Goal: Use online tool/utility: Utilize a website feature to perform a specific function

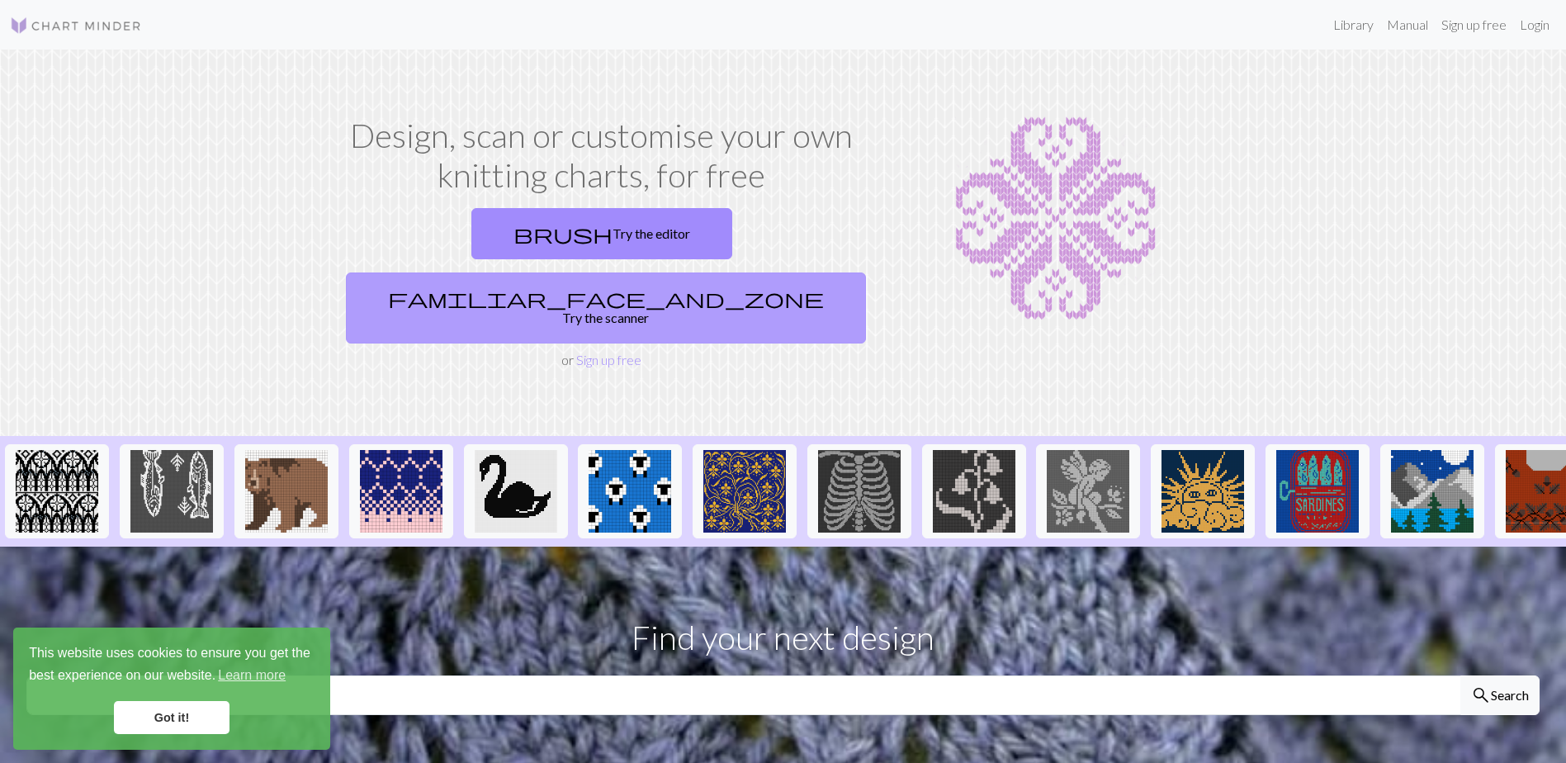
click at [800, 272] on link "familiar_face_and_zone Try the scanner" at bounding box center [606, 307] width 520 height 71
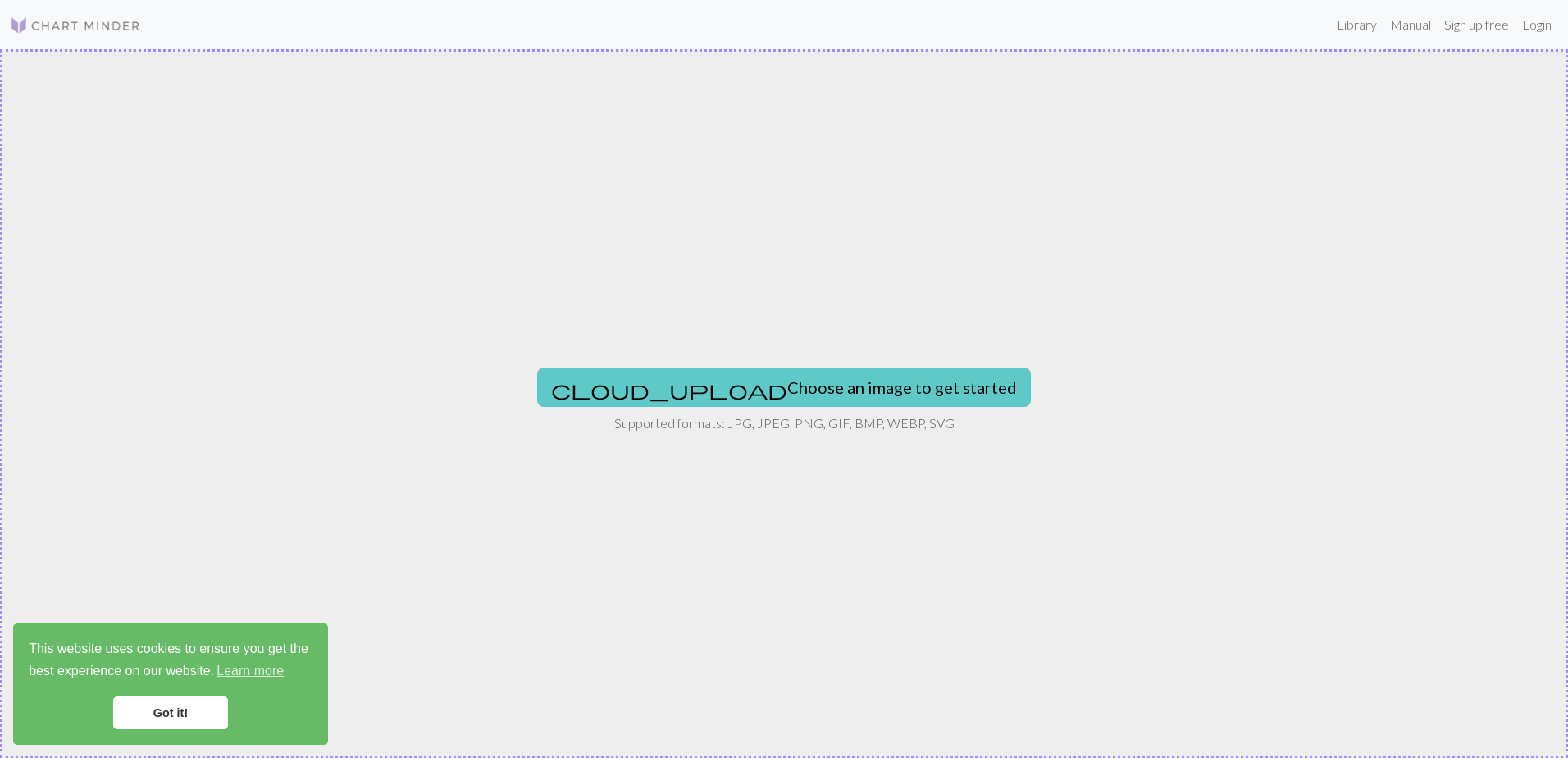
click at [816, 383] on button "cloud_upload Choose an image to get started" at bounding box center [784, 387] width 494 height 40
type input "C:\fakepath\web_Bleu_Soleil_Luiza_Soleil_Bleu-660x660.jpg"
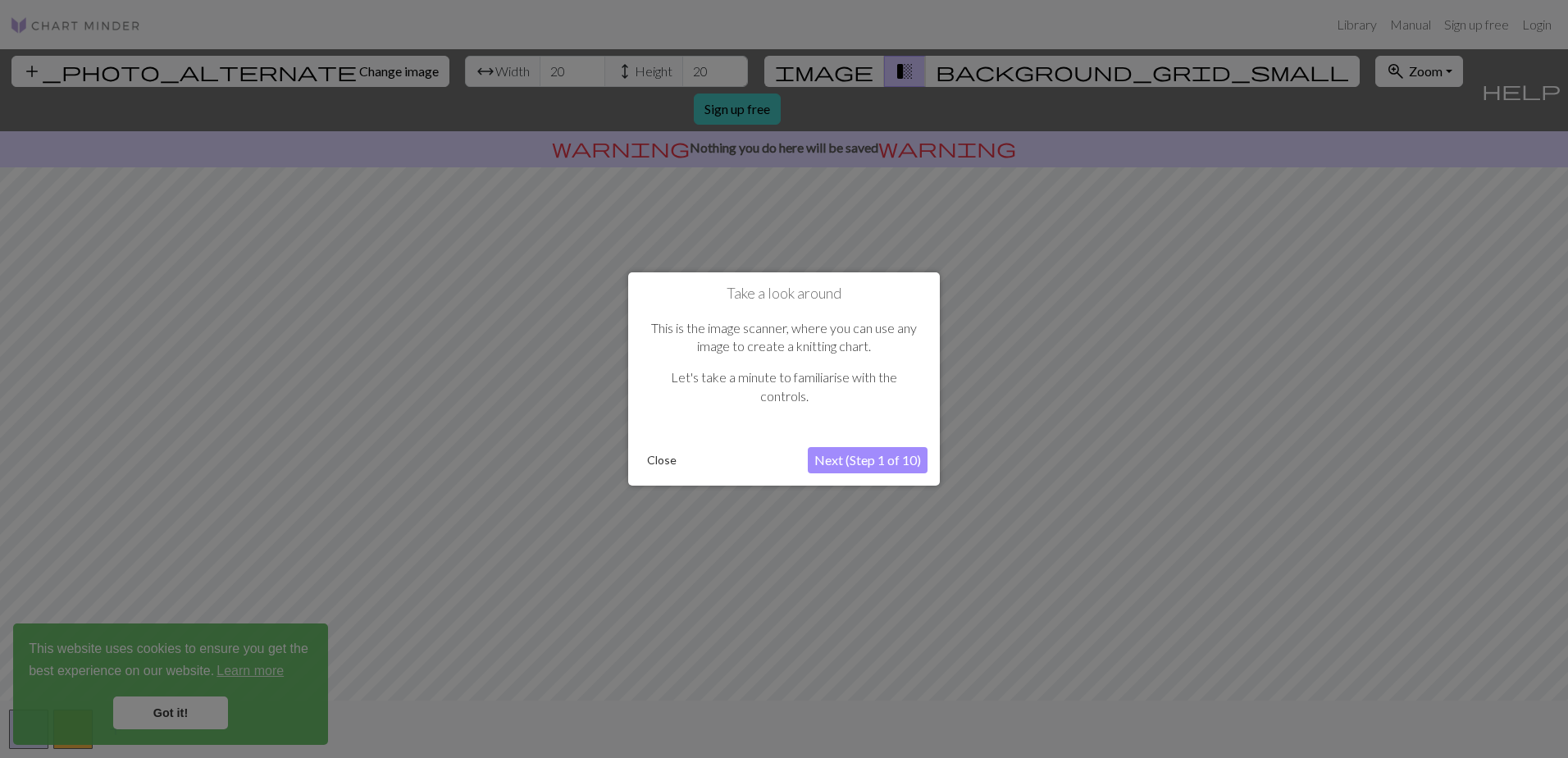
click at [852, 461] on button "Next (Step 1 of 10)" at bounding box center [867, 460] width 120 height 26
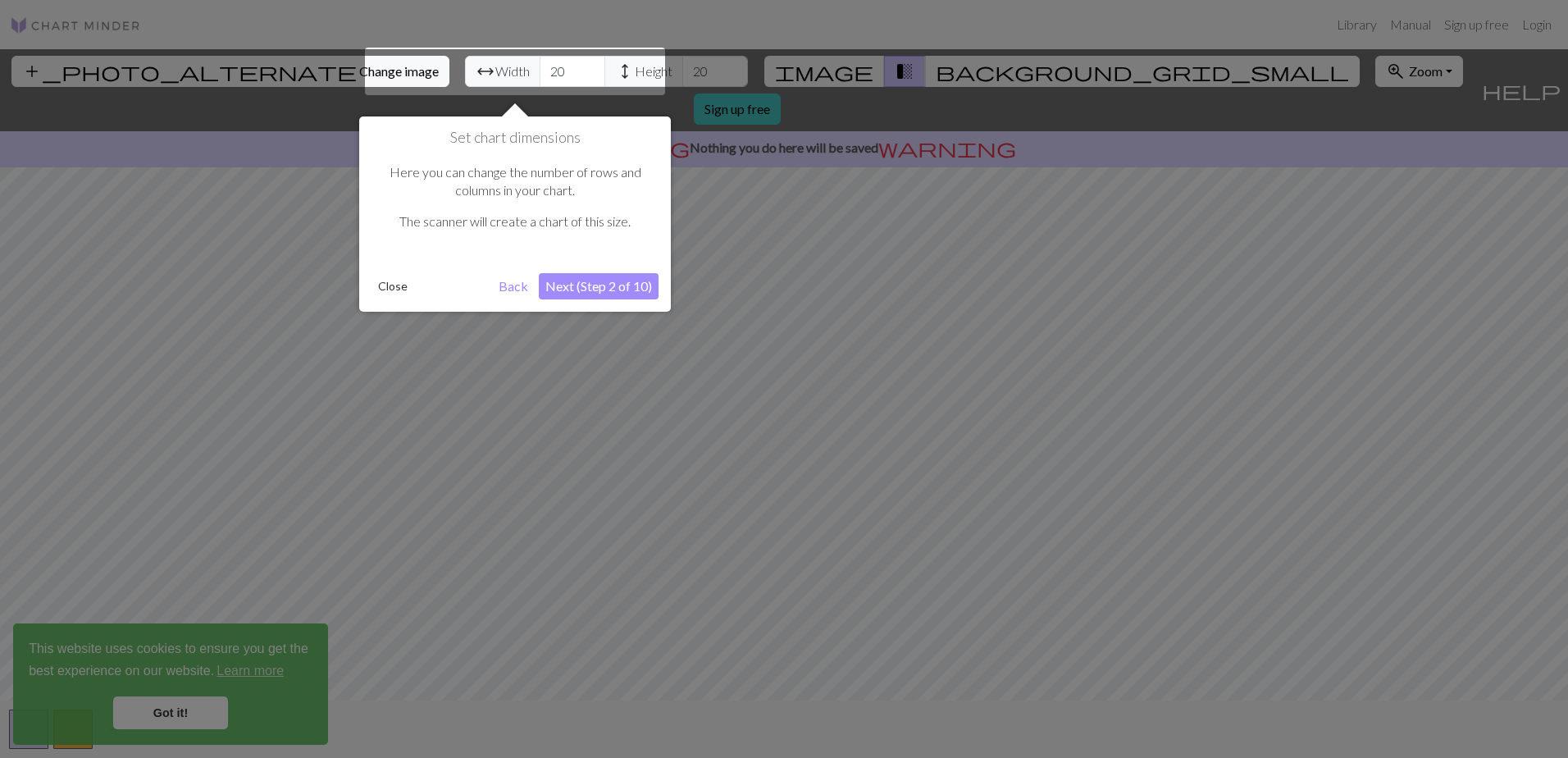
click at [593, 290] on button "Next (Step 2 of 10)" at bounding box center [598, 286] width 120 height 26
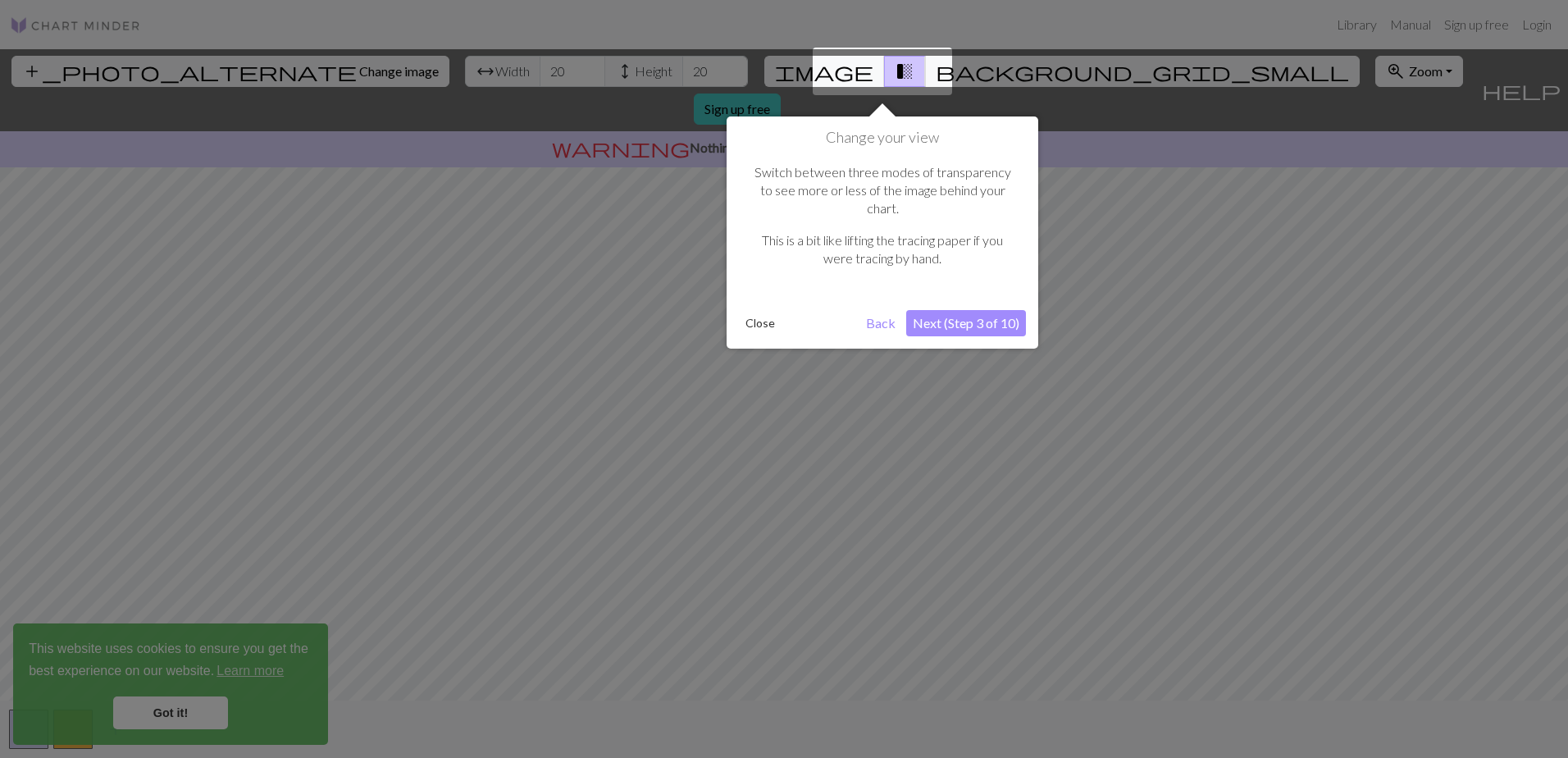
click at [954, 310] on button "Next (Step 3 of 10)" at bounding box center [966, 323] width 120 height 26
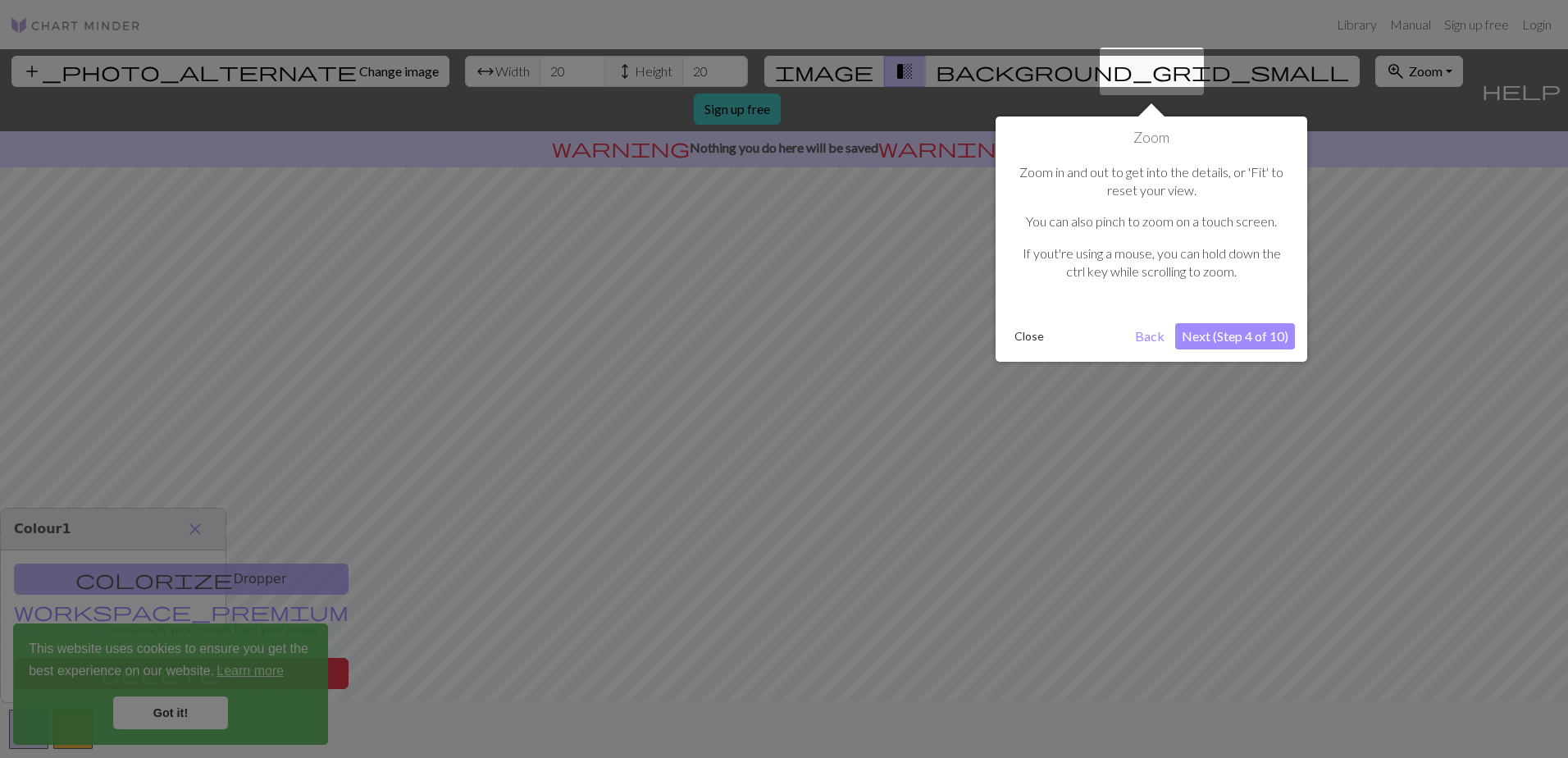
click at [1232, 331] on button "Next (Step 4 of 10)" at bounding box center [1235, 336] width 120 height 26
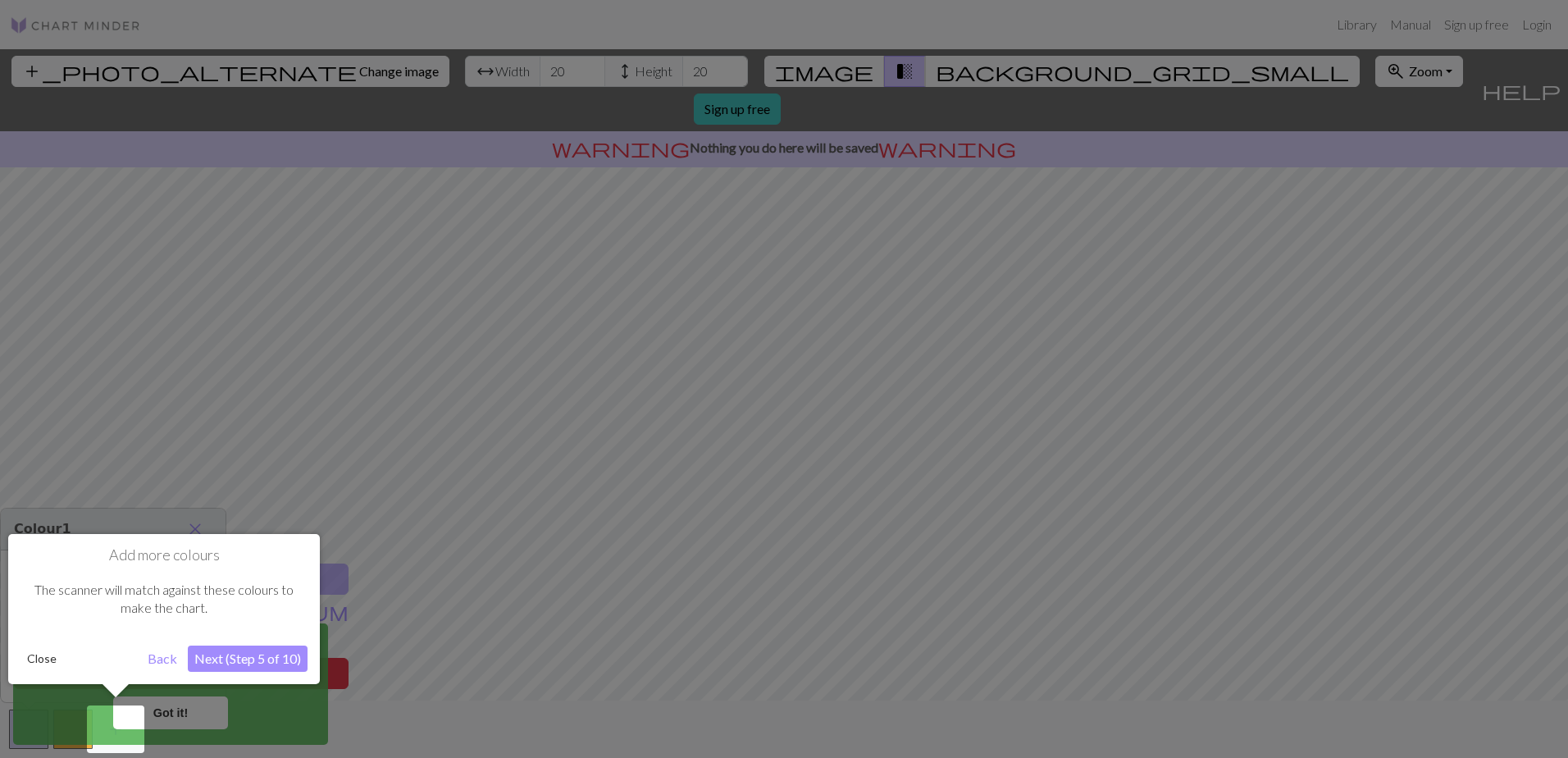
click at [37, 653] on button "Close" at bounding box center [42, 658] width 43 height 25
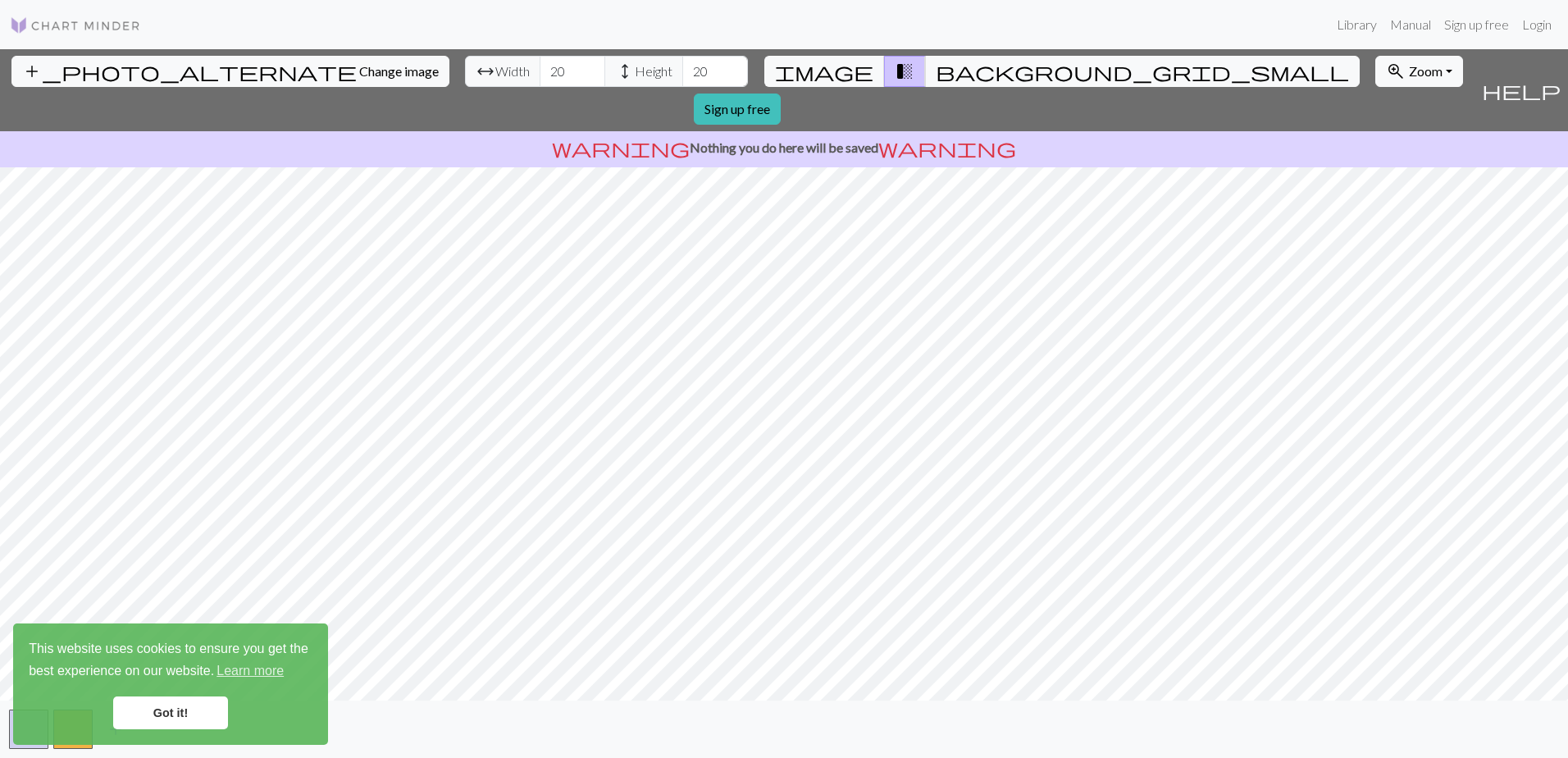
click at [183, 712] on link "Got it!" at bounding box center [171, 712] width 115 height 33
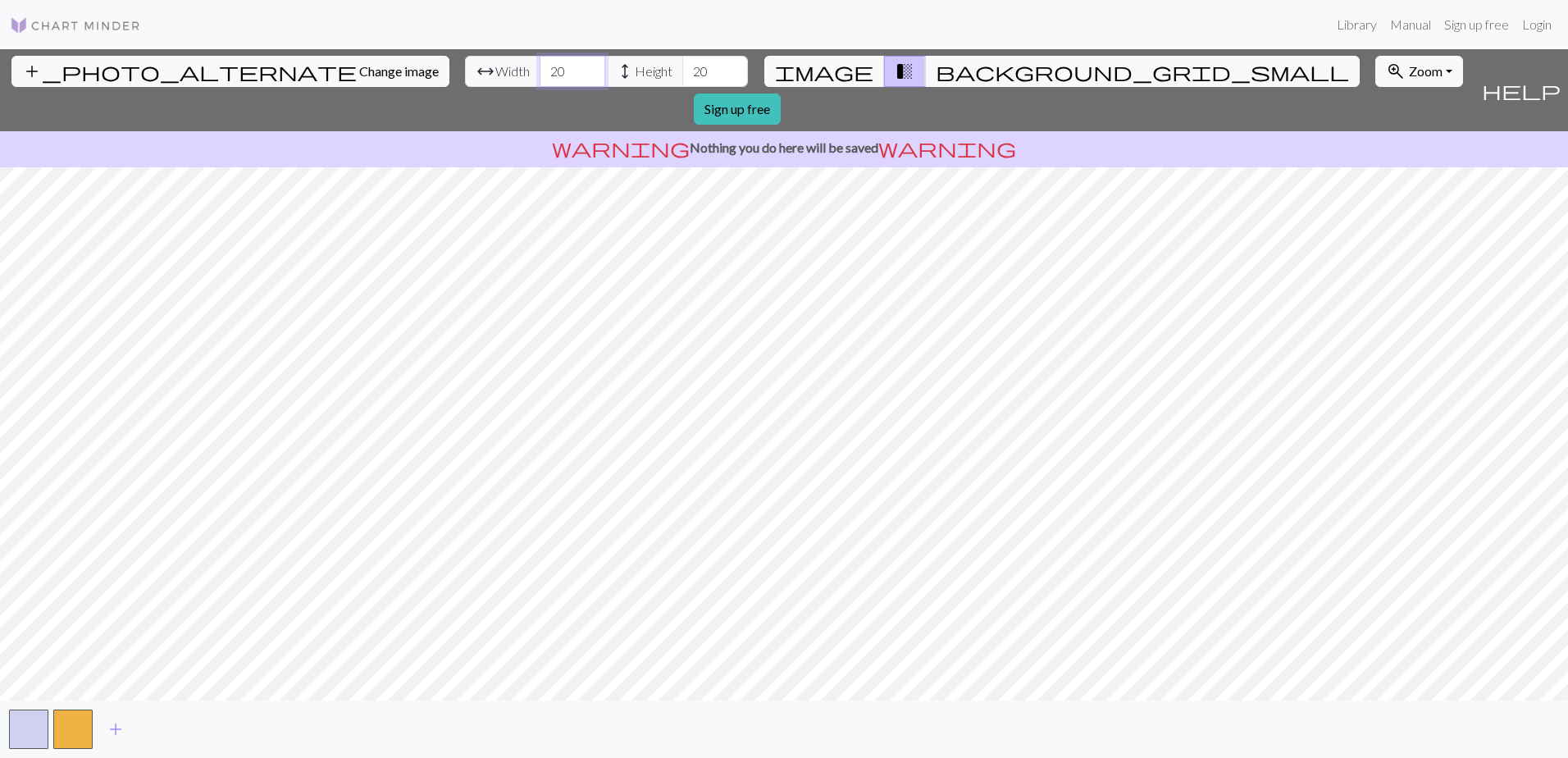
click at [540, 72] on input "20" at bounding box center [572, 71] width 66 height 31
click at [540, 66] on input "21" at bounding box center [572, 71] width 66 height 31
click at [540, 66] on input "22" at bounding box center [572, 71] width 66 height 31
click at [540, 79] on input "21" at bounding box center [572, 71] width 66 height 31
click at [540, 79] on input "20" at bounding box center [572, 71] width 66 height 31
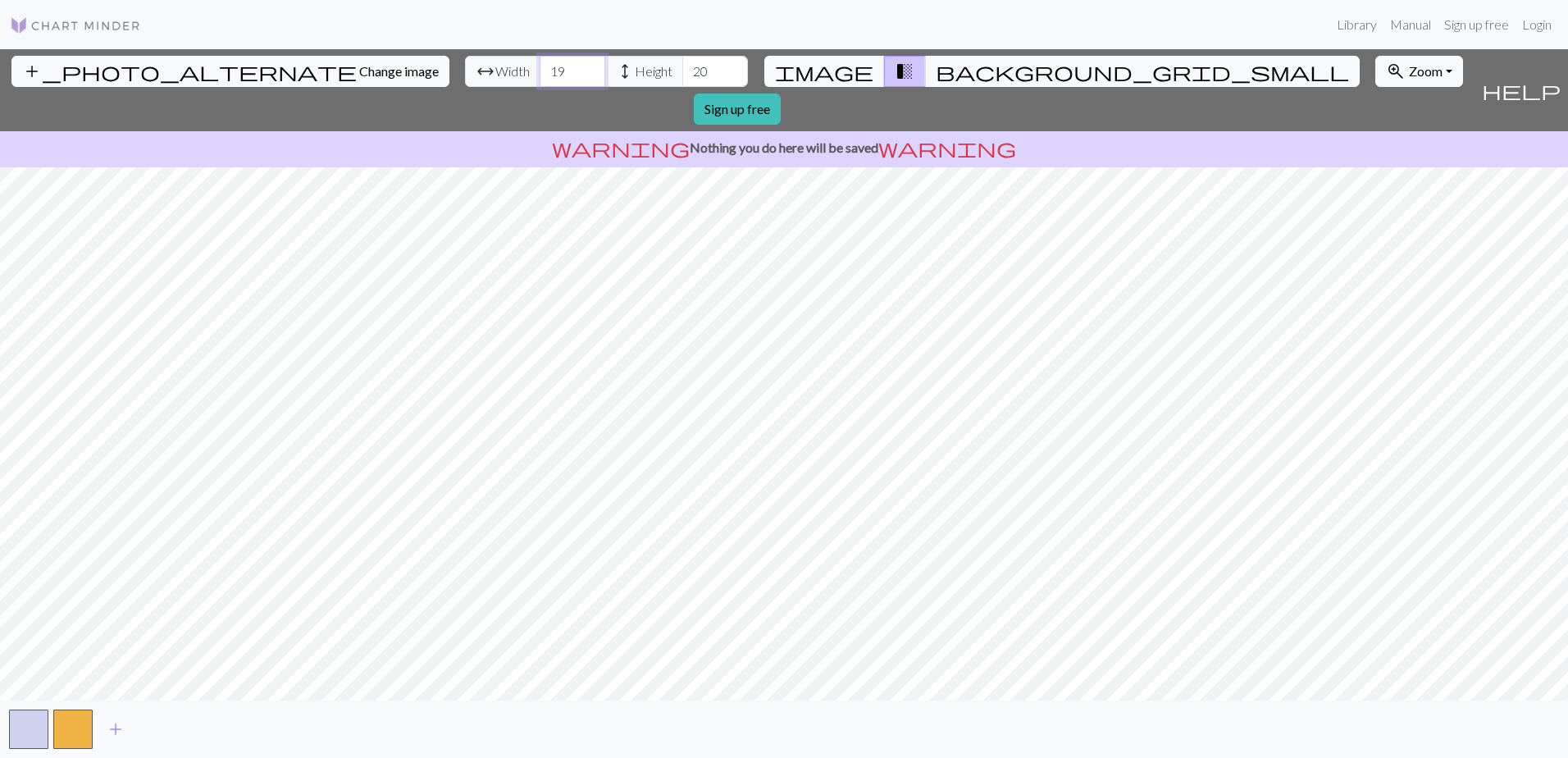
click at [540, 79] on input "19" at bounding box center [572, 71] width 66 height 31
click at [540, 79] on input "18" at bounding box center [572, 71] width 66 height 31
click at [540, 79] on input "17" at bounding box center [572, 71] width 66 height 31
click at [540, 79] on input "16" at bounding box center [572, 71] width 66 height 31
type input "15"
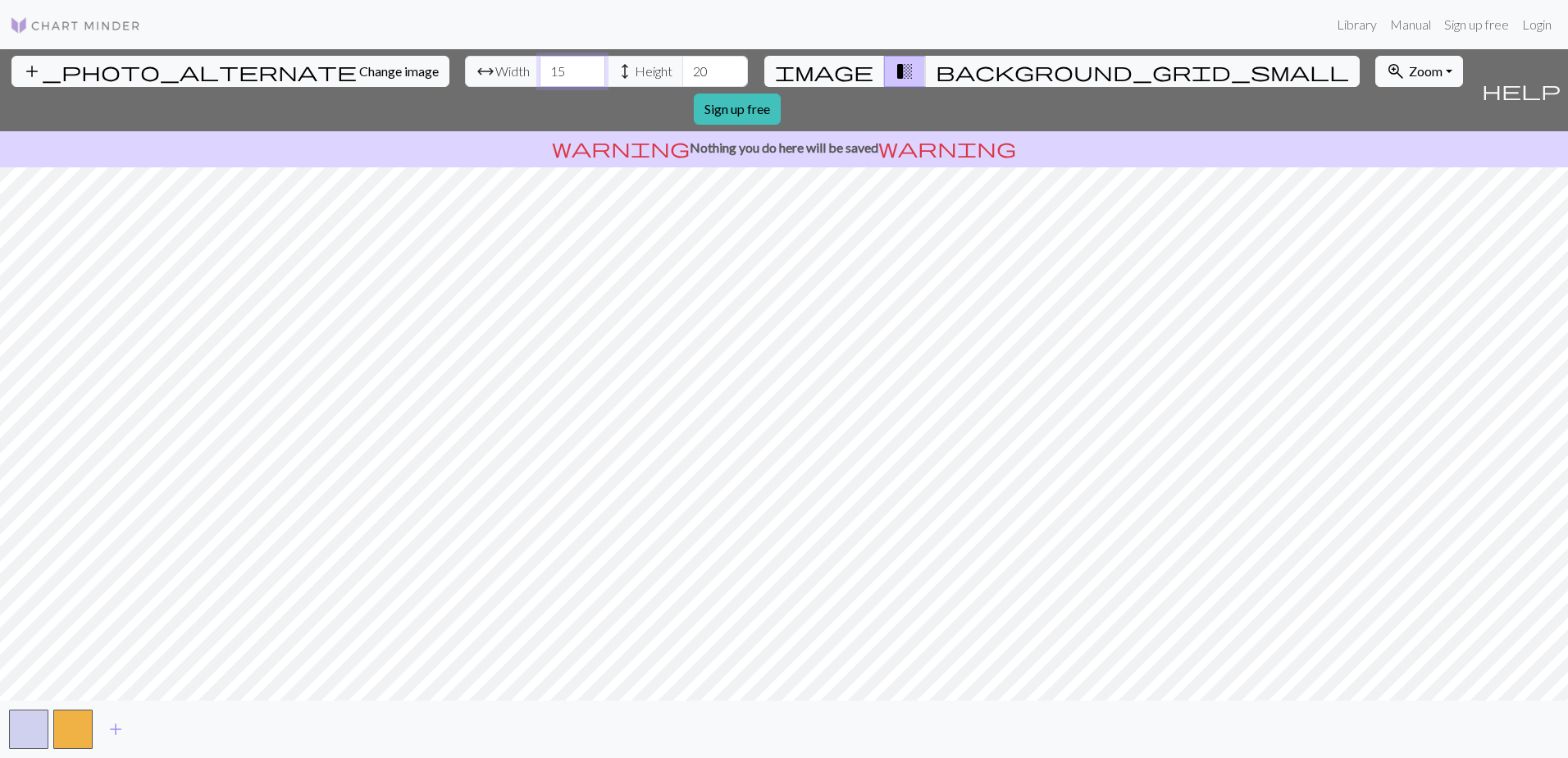
click at [540, 79] on input "15" at bounding box center [572, 71] width 66 height 31
click at [683, 77] on input "19" at bounding box center [715, 71] width 66 height 31
click at [683, 77] on input "18" at bounding box center [715, 71] width 66 height 31
click at [683, 77] on input "17" at bounding box center [715, 71] width 66 height 31
click at [683, 77] on input "16" at bounding box center [715, 71] width 66 height 31
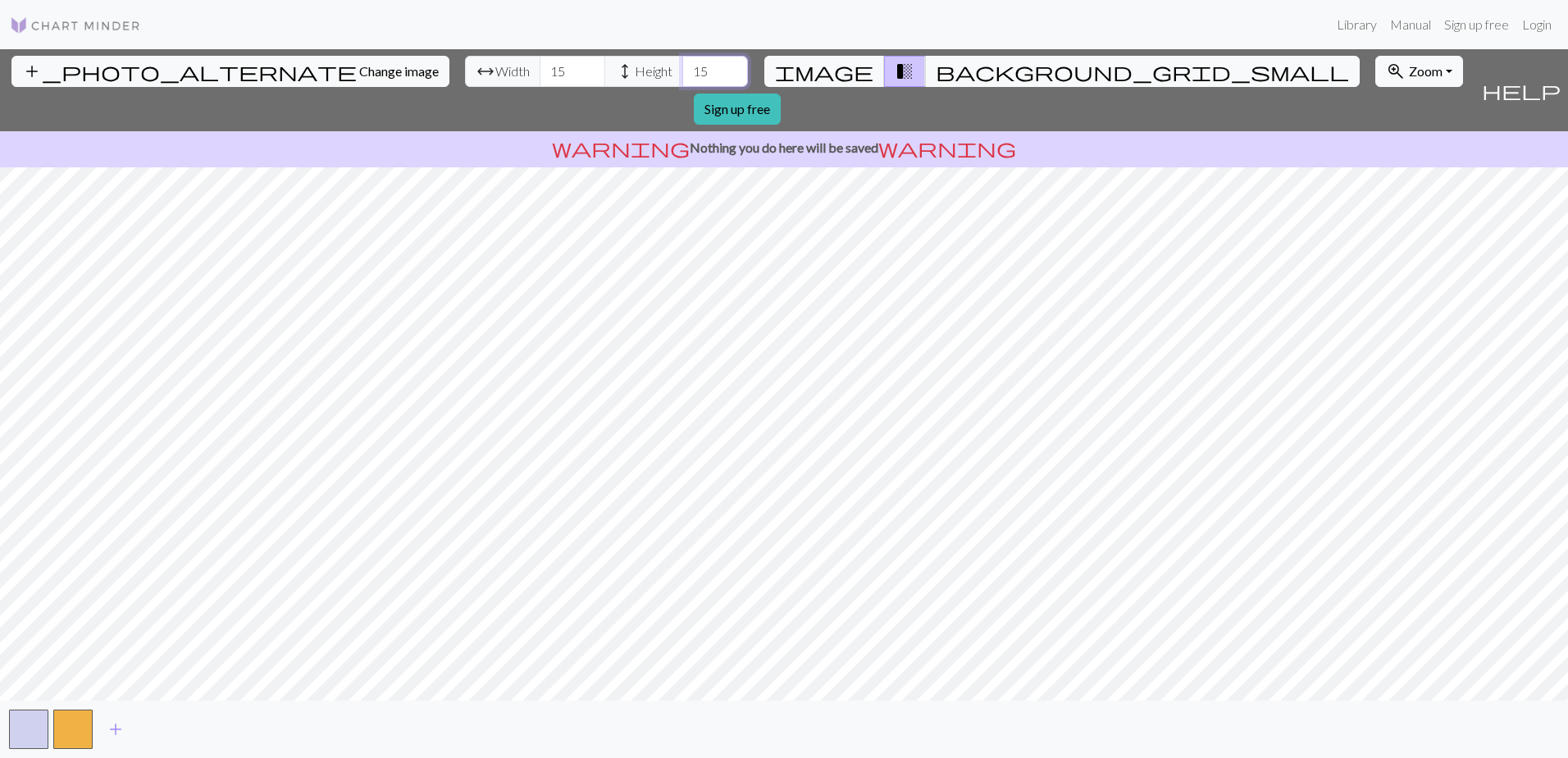
click at [683, 77] on input "15" at bounding box center [715, 71] width 66 height 31
click at [683, 65] on input "16" at bounding box center [715, 71] width 66 height 31
click at [683, 65] on input "17" at bounding box center [715, 71] width 66 height 31
click at [683, 65] on input "18" at bounding box center [715, 71] width 66 height 31
click at [683, 65] on input "19" at bounding box center [715, 71] width 66 height 31
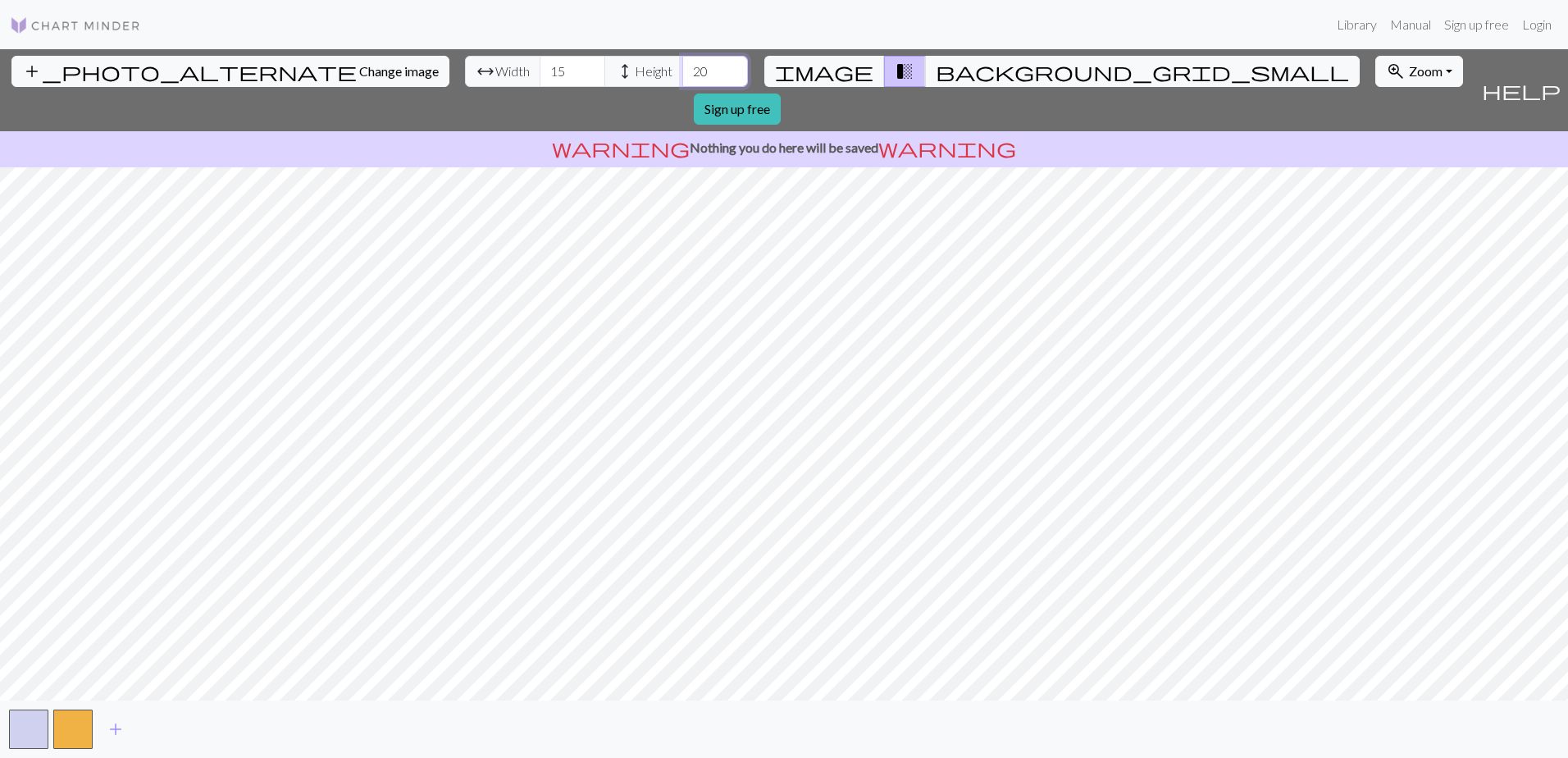
click at [683, 65] on input "20" at bounding box center [715, 71] width 66 height 31
click at [683, 65] on input "21" at bounding box center [715, 71] width 66 height 31
click at [683, 65] on input "22" at bounding box center [715, 71] width 66 height 31
click at [683, 65] on input "23" at bounding box center [715, 71] width 66 height 31
click at [683, 65] on input "24" at bounding box center [715, 71] width 66 height 31
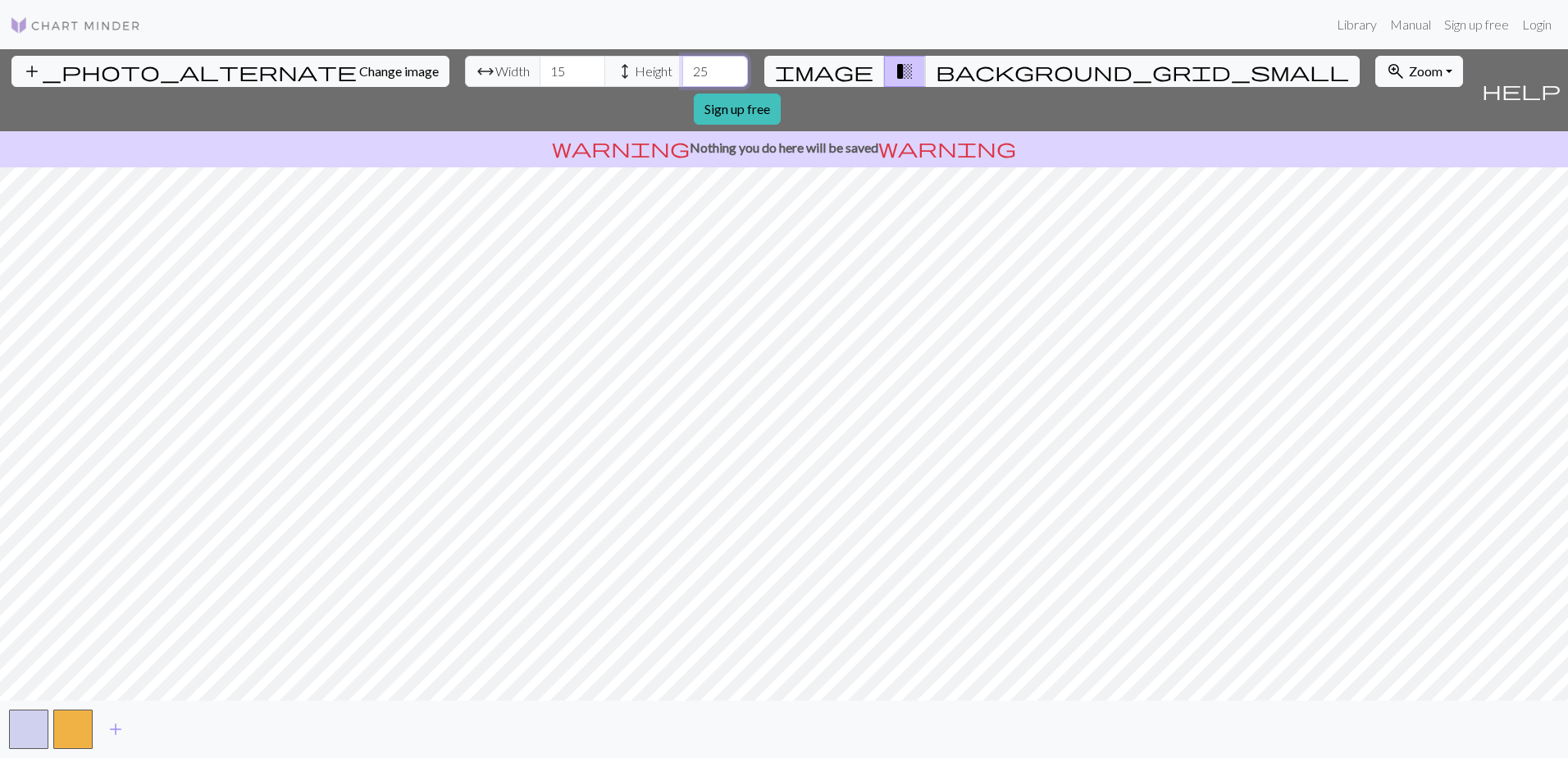
click at [683, 65] on input "25" at bounding box center [715, 71] width 66 height 31
click at [683, 65] on input "26" at bounding box center [715, 71] width 66 height 31
type input "27"
click at [683, 65] on input "27" at bounding box center [715, 71] width 66 height 31
click at [540, 67] on input "16" at bounding box center [572, 71] width 66 height 31
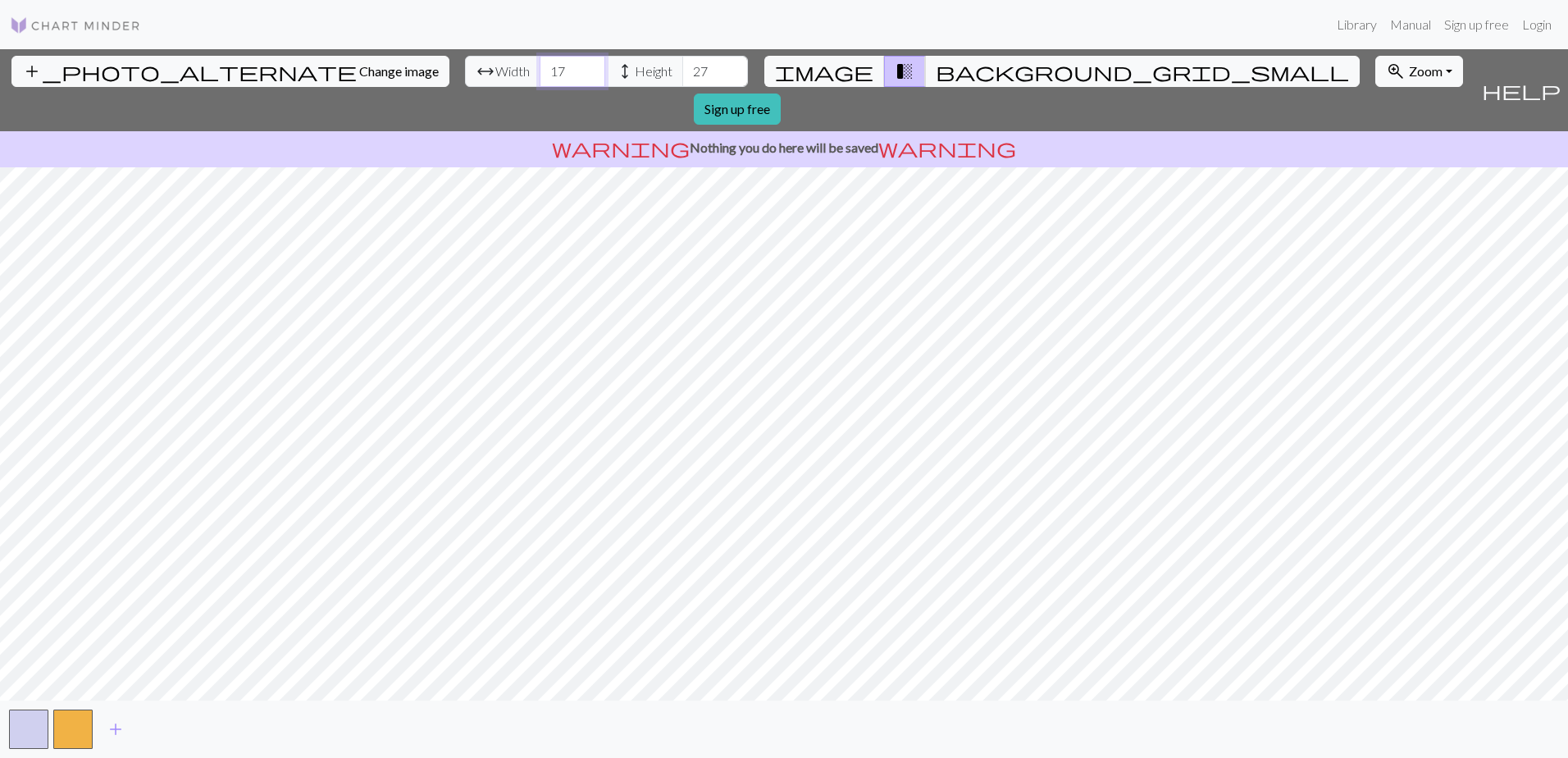
click at [540, 67] on input "17" at bounding box center [572, 71] width 66 height 31
click at [540, 67] on input "18" at bounding box center [572, 71] width 66 height 31
click at [540, 67] on input "19" at bounding box center [572, 71] width 66 height 31
click at [540, 67] on input "20" at bounding box center [572, 71] width 66 height 31
click at [540, 67] on input "21" at bounding box center [572, 71] width 66 height 31
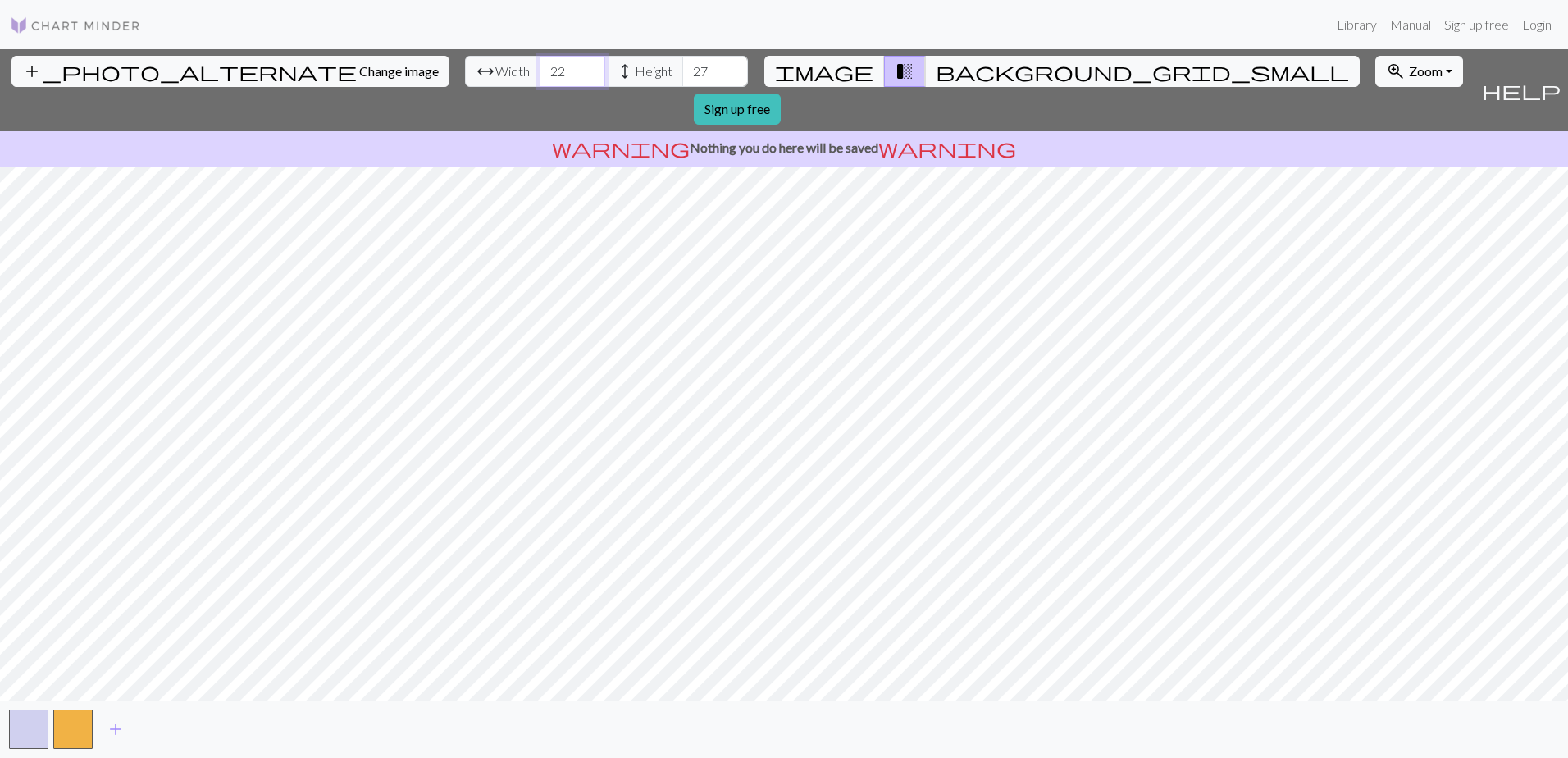
click at [540, 67] on input "22" at bounding box center [572, 71] width 66 height 31
click at [540, 67] on input "23" at bounding box center [572, 71] width 66 height 31
click at [540, 67] on input "24" at bounding box center [572, 71] width 66 height 31
click at [540, 67] on input "25" at bounding box center [572, 71] width 66 height 31
click at [540, 67] on input "26" at bounding box center [572, 71] width 66 height 31
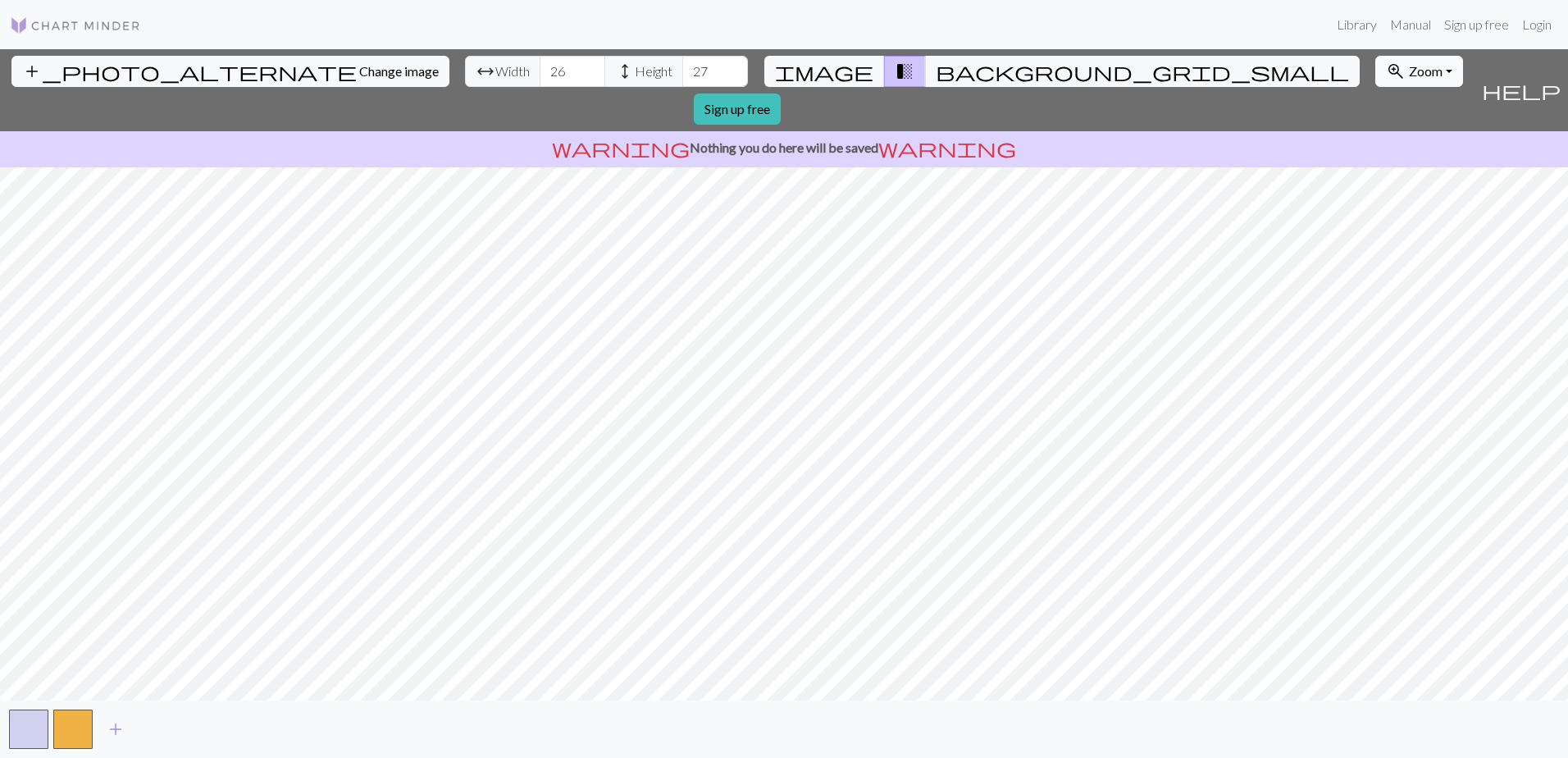
click at [1375, 71] on button "zoom_in Zoom Zoom" at bounding box center [1419, 71] width 87 height 31
click at [1376, 199] on button "50%" at bounding box center [1441, 200] width 129 height 26
click at [1375, 65] on button "zoom_in Zoom Zoom" at bounding box center [1419, 71] width 87 height 31
click at [1376, 220] on button "100%" at bounding box center [1441, 227] width 129 height 26
click at [936, 69] on span "background_grid_small" at bounding box center [1143, 71] width 413 height 23
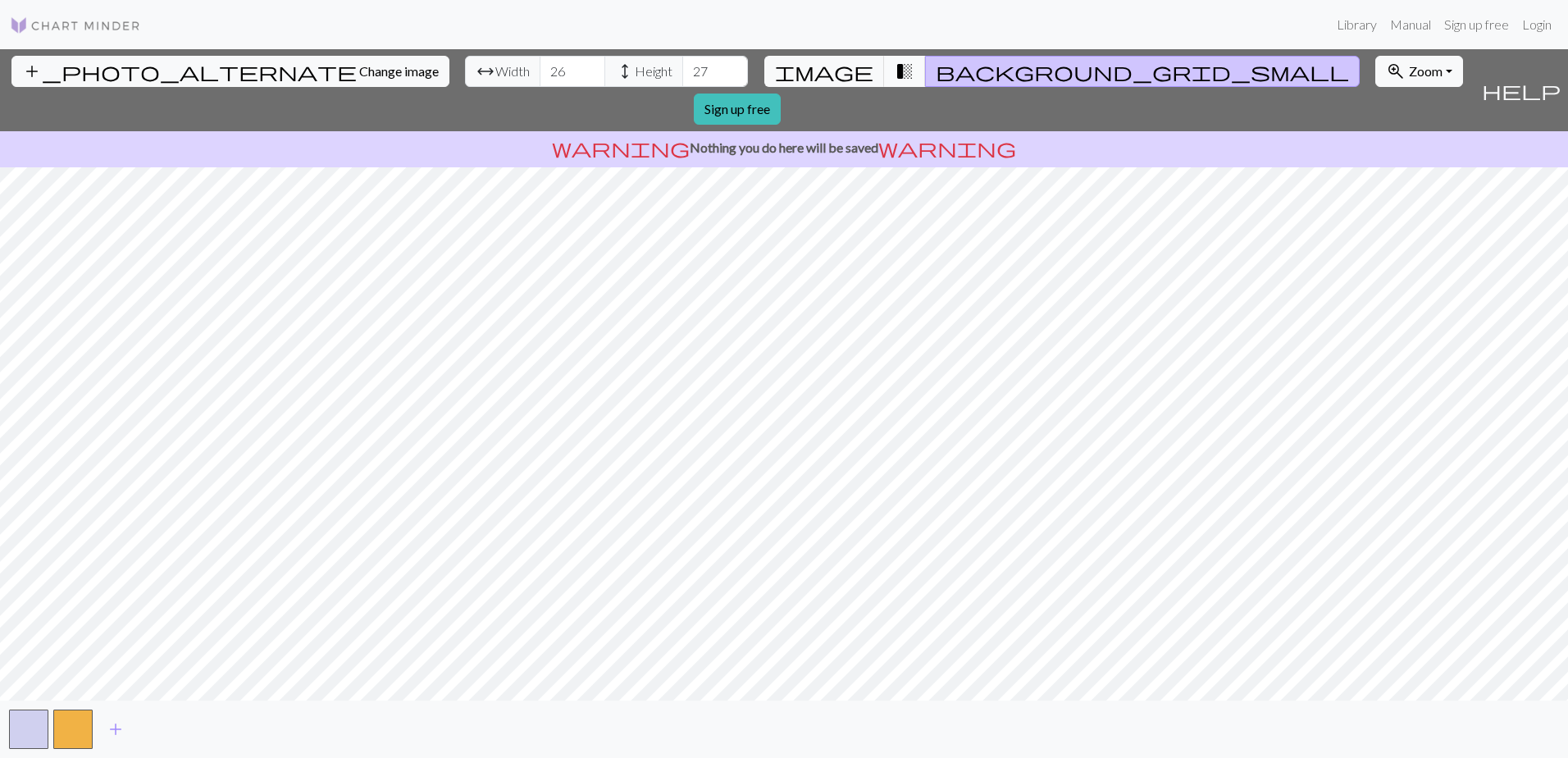
click at [896, 69] on button "transition_fade" at bounding box center [905, 71] width 42 height 31
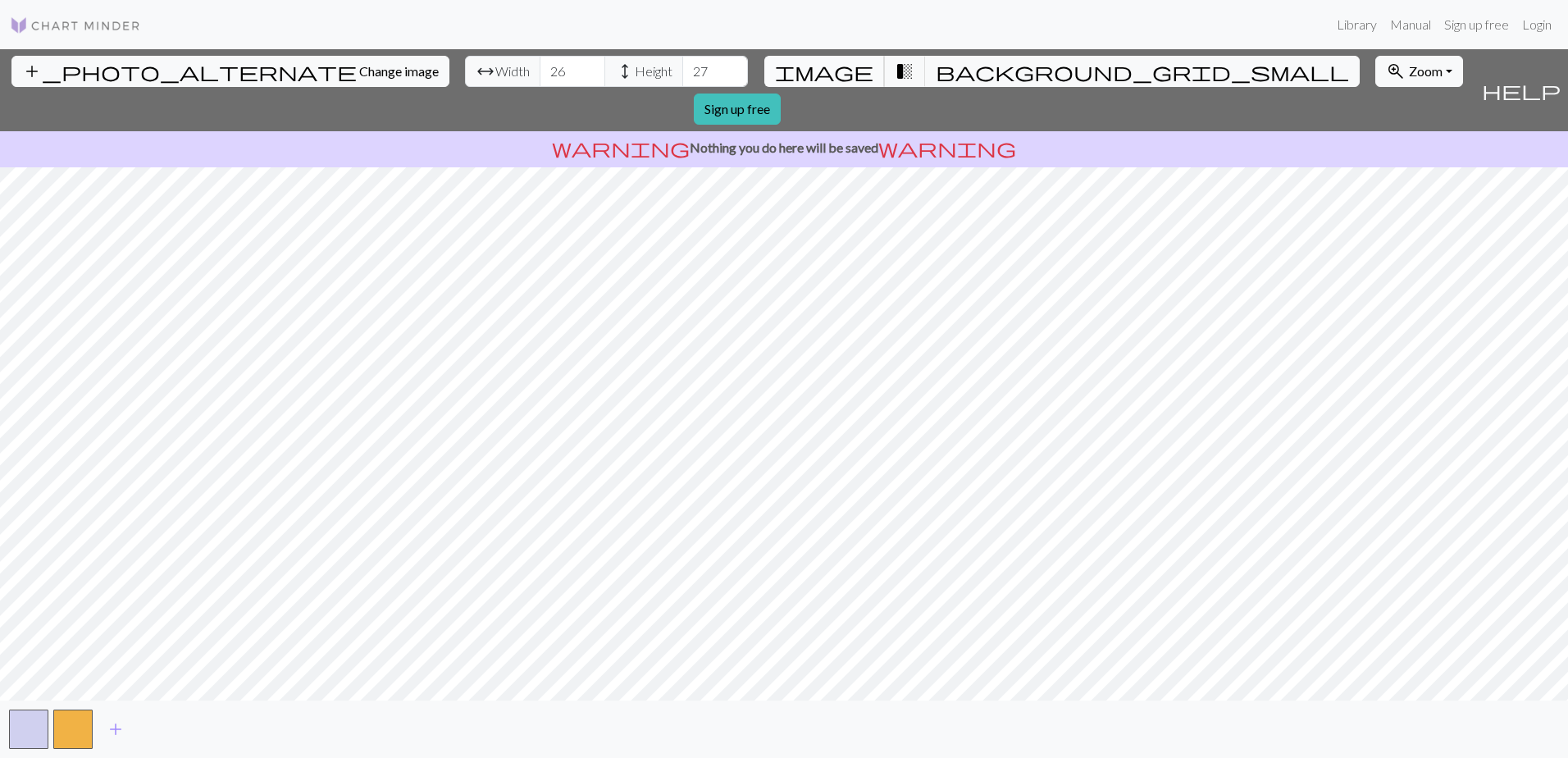
click at [841, 74] on span "image" at bounding box center [824, 71] width 98 height 23
click at [540, 63] on input "27" at bounding box center [572, 71] width 66 height 31
click at [540, 63] on input "28" at bounding box center [572, 71] width 66 height 31
click at [540, 63] on input "29" at bounding box center [572, 71] width 66 height 31
click at [540, 63] on input "30" at bounding box center [572, 71] width 66 height 31
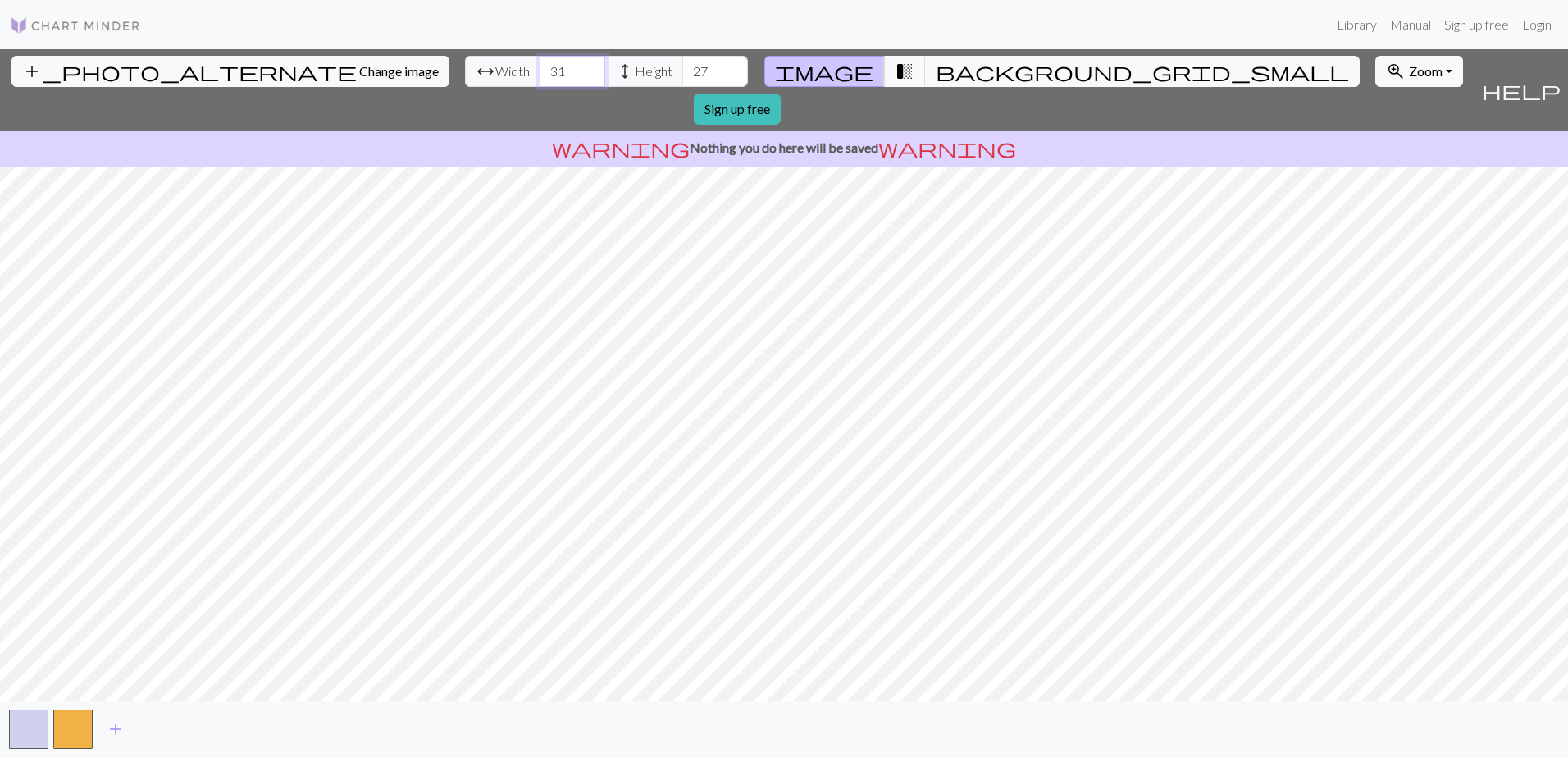
click at [540, 63] on input "31" at bounding box center [572, 71] width 66 height 31
click at [540, 63] on input "32" at bounding box center [572, 71] width 66 height 31
click at [540, 63] on input "33" at bounding box center [572, 71] width 66 height 31
click at [540, 63] on input "34" at bounding box center [572, 71] width 66 height 31
click at [540, 63] on input "35" at bounding box center [572, 71] width 66 height 31
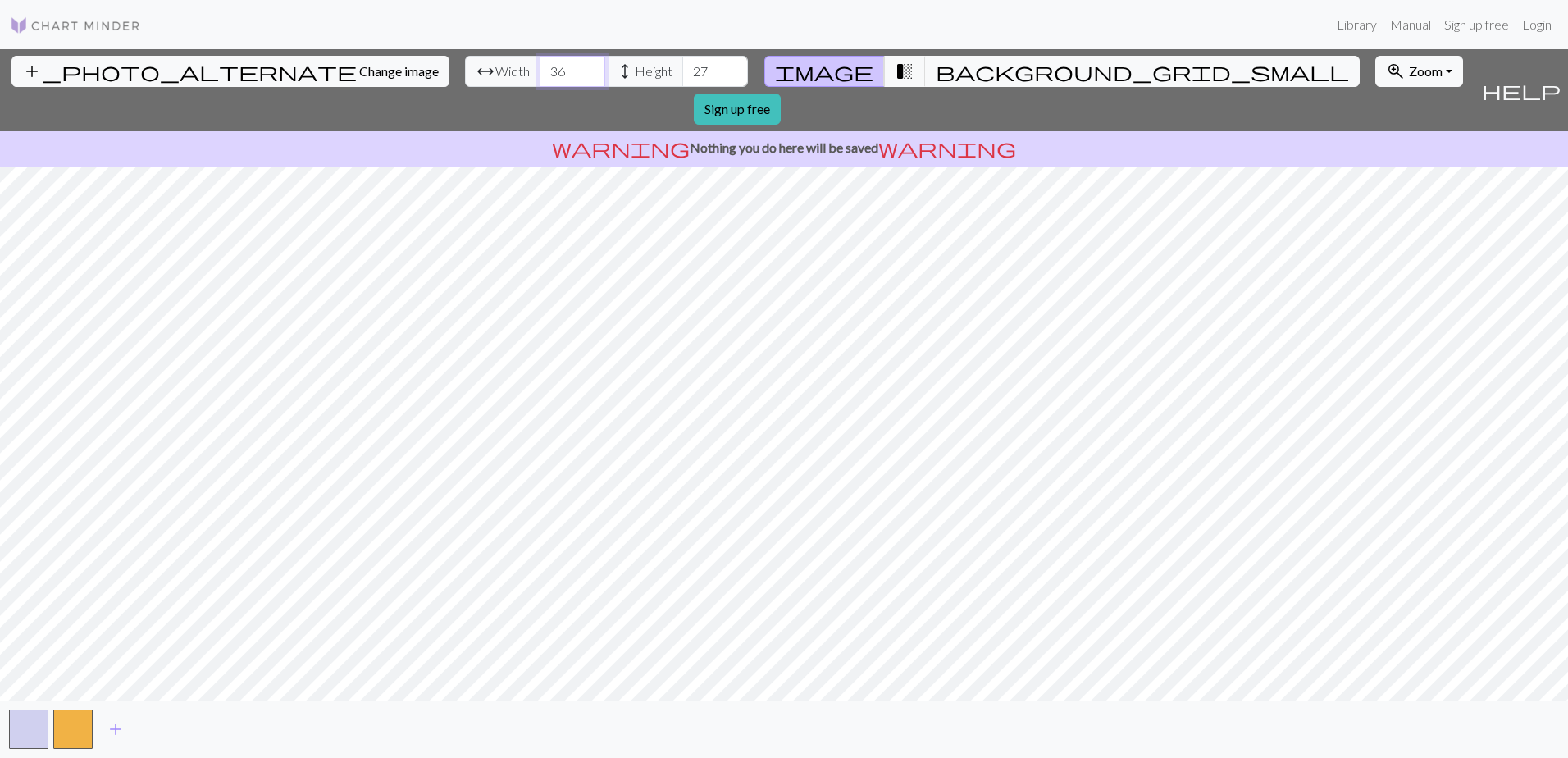
click at [540, 63] on input "36" at bounding box center [572, 71] width 66 height 31
click at [540, 63] on input "37" at bounding box center [572, 71] width 66 height 31
click at [540, 63] on input "38" at bounding box center [572, 71] width 66 height 31
click at [540, 63] on input "39" at bounding box center [572, 71] width 66 height 31
click at [540, 63] on input "40" at bounding box center [572, 71] width 66 height 31
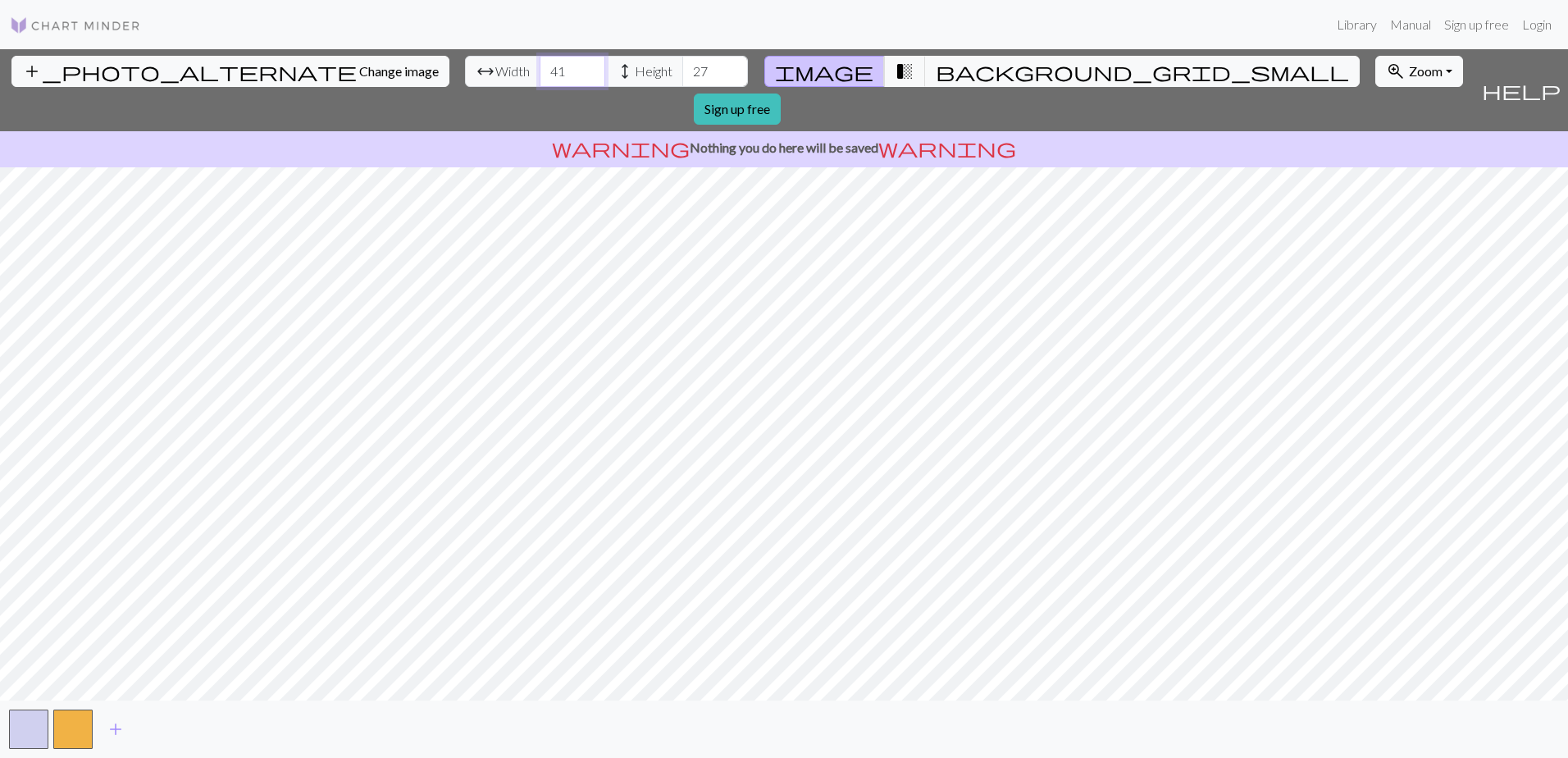
click at [540, 63] on input "41" at bounding box center [572, 71] width 66 height 31
click at [540, 63] on input "42" at bounding box center [572, 71] width 66 height 31
click at [540, 63] on input "43" at bounding box center [572, 71] width 66 height 31
type input "44"
click at [540, 63] on input "44" at bounding box center [572, 71] width 66 height 31
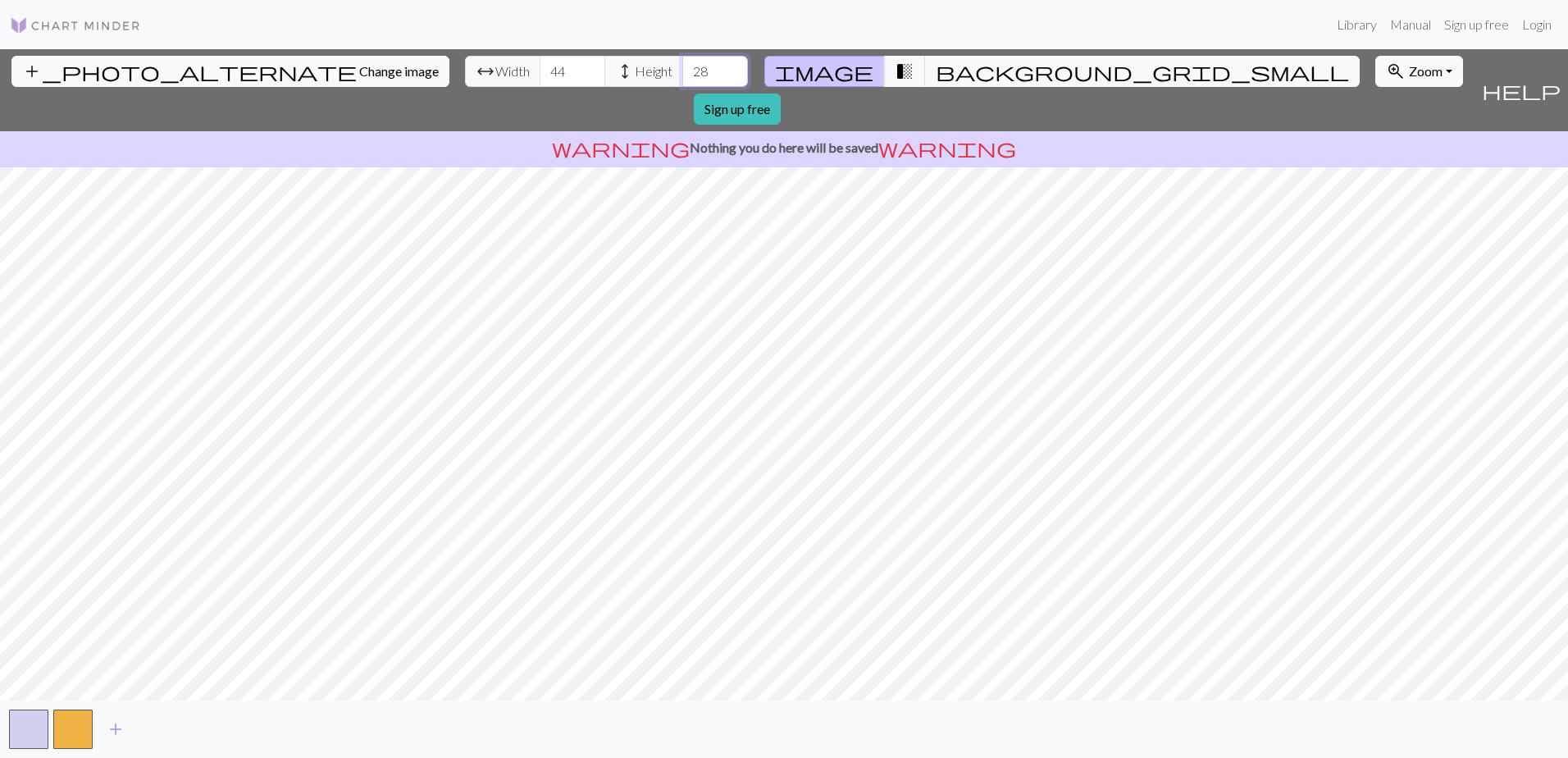
click at [683, 64] on input "28" at bounding box center [715, 71] width 66 height 31
click at [683, 64] on input "29" at bounding box center [715, 71] width 66 height 31
click at [683, 64] on input "30" at bounding box center [715, 71] width 66 height 31
click at [683, 64] on input "31" at bounding box center [715, 71] width 66 height 31
click at [683, 64] on input "32" at bounding box center [715, 71] width 66 height 31
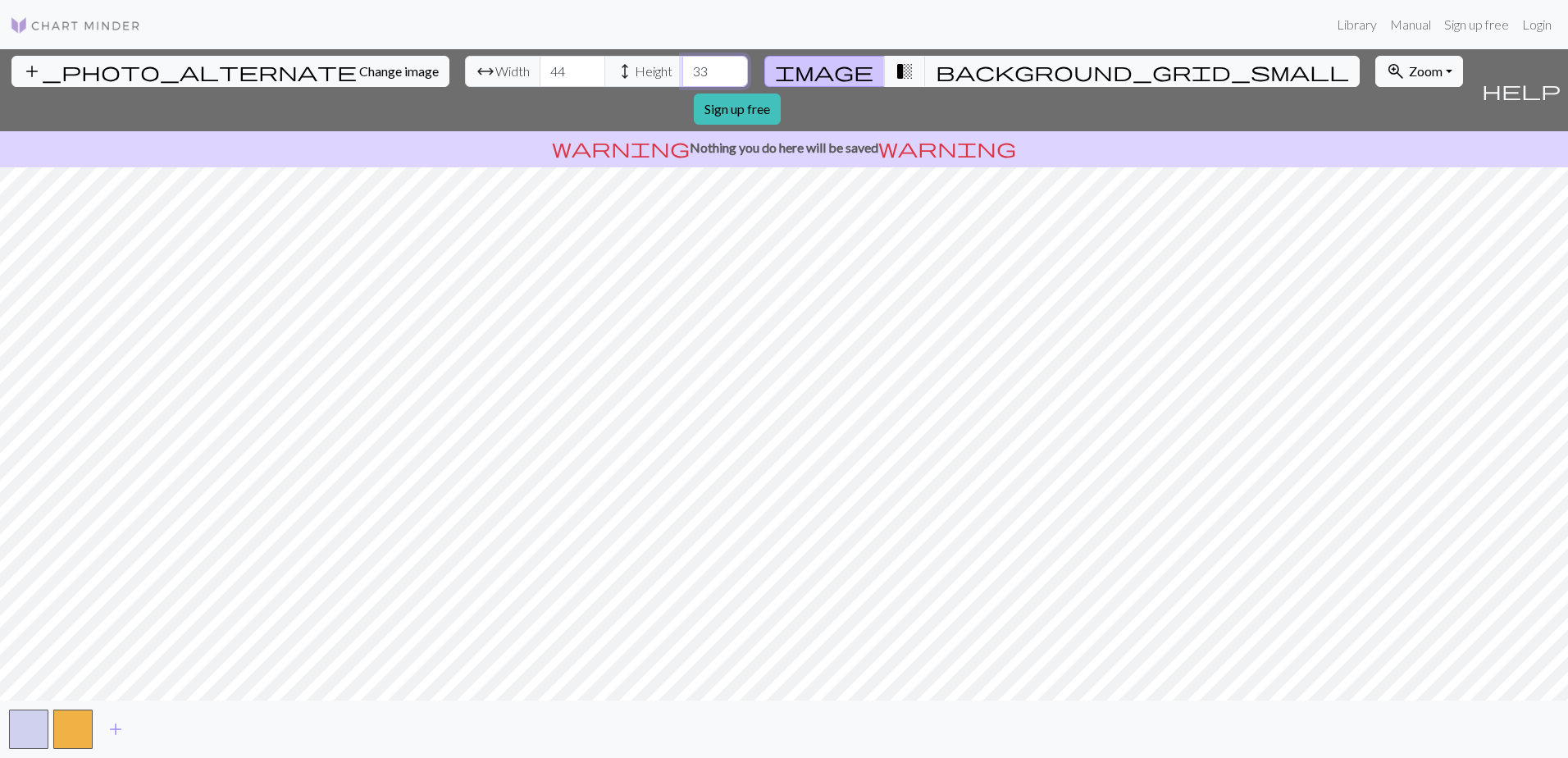
click at [683, 64] on input "33" at bounding box center [715, 71] width 66 height 31
click at [683, 64] on input "34" at bounding box center [715, 71] width 66 height 31
click at [683, 64] on input "35" at bounding box center [715, 71] width 66 height 31
click at [683, 64] on input "36" at bounding box center [715, 71] width 66 height 31
click at [683, 64] on input "37" at bounding box center [715, 71] width 66 height 31
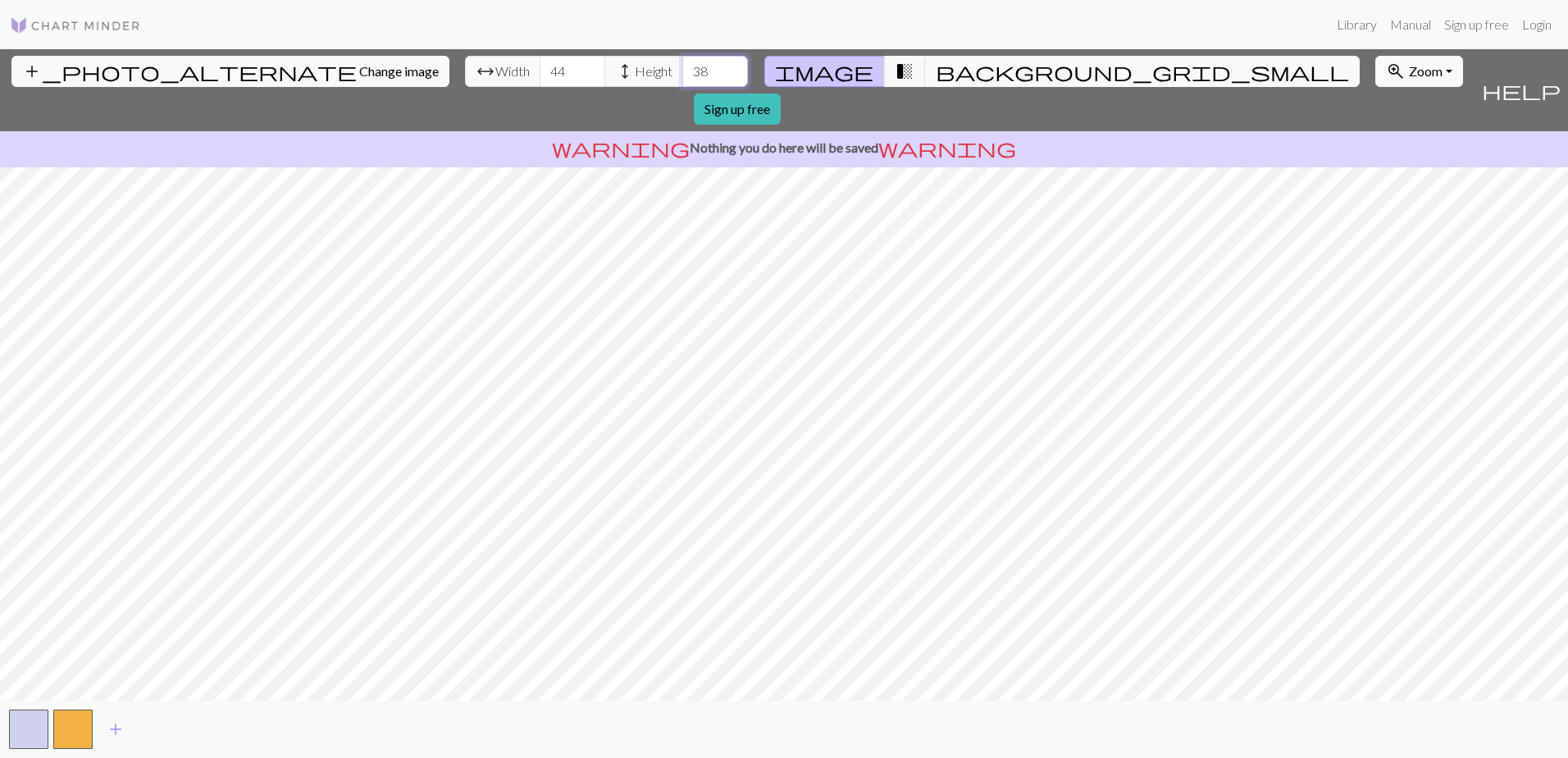
click at [683, 64] on input "38" at bounding box center [715, 71] width 66 height 31
click at [683, 64] on input "39" at bounding box center [715, 71] width 66 height 31
click at [683, 64] on input "40" at bounding box center [715, 71] width 66 height 31
click at [683, 64] on input "41" at bounding box center [715, 71] width 66 height 31
click at [683, 64] on input "42" at bounding box center [715, 71] width 66 height 31
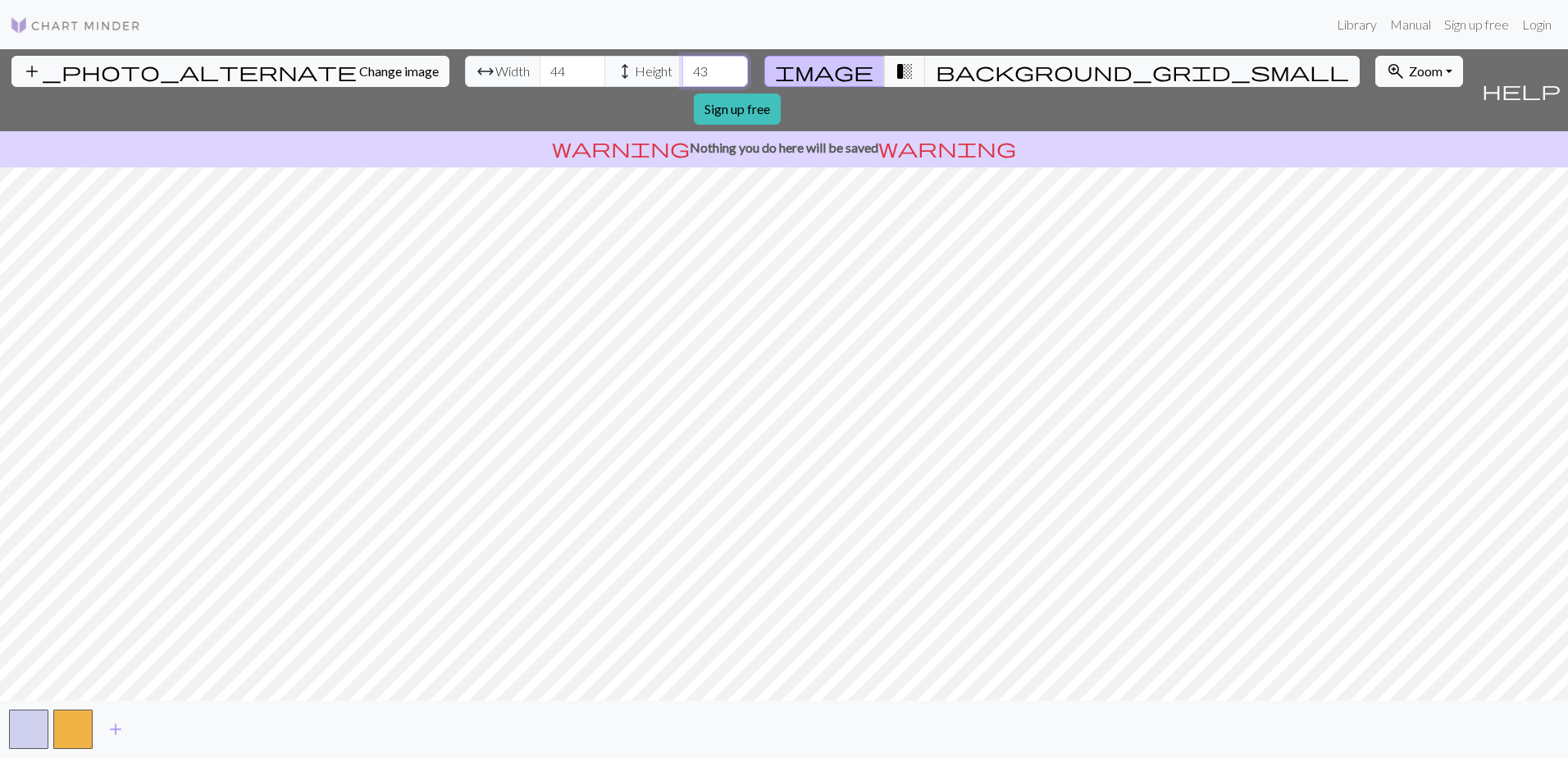
click at [683, 64] on input "43" at bounding box center [715, 71] width 66 height 31
type input "44"
click at [683, 64] on input "44" at bounding box center [715, 71] width 66 height 31
click at [895, 71] on span "transition_fade" at bounding box center [905, 71] width 20 height 23
click at [77, 728] on button "button" at bounding box center [74, 729] width 40 height 40
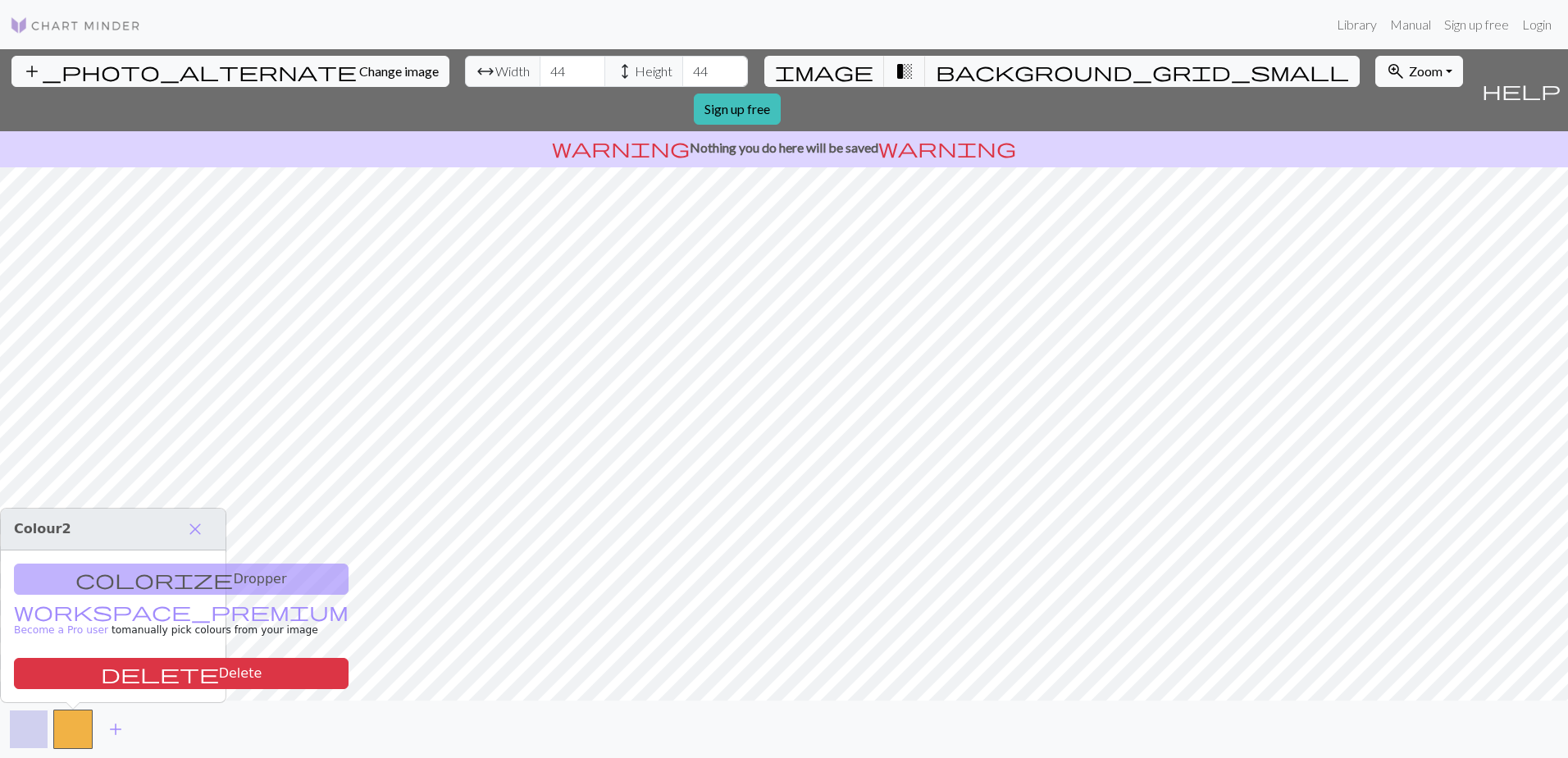
click at [27, 727] on button "button" at bounding box center [29, 729] width 40 height 40
click at [844, 71] on span "image" at bounding box center [824, 71] width 98 height 23
click at [116, 729] on span "add" at bounding box center [115, 728] width 20 height 23
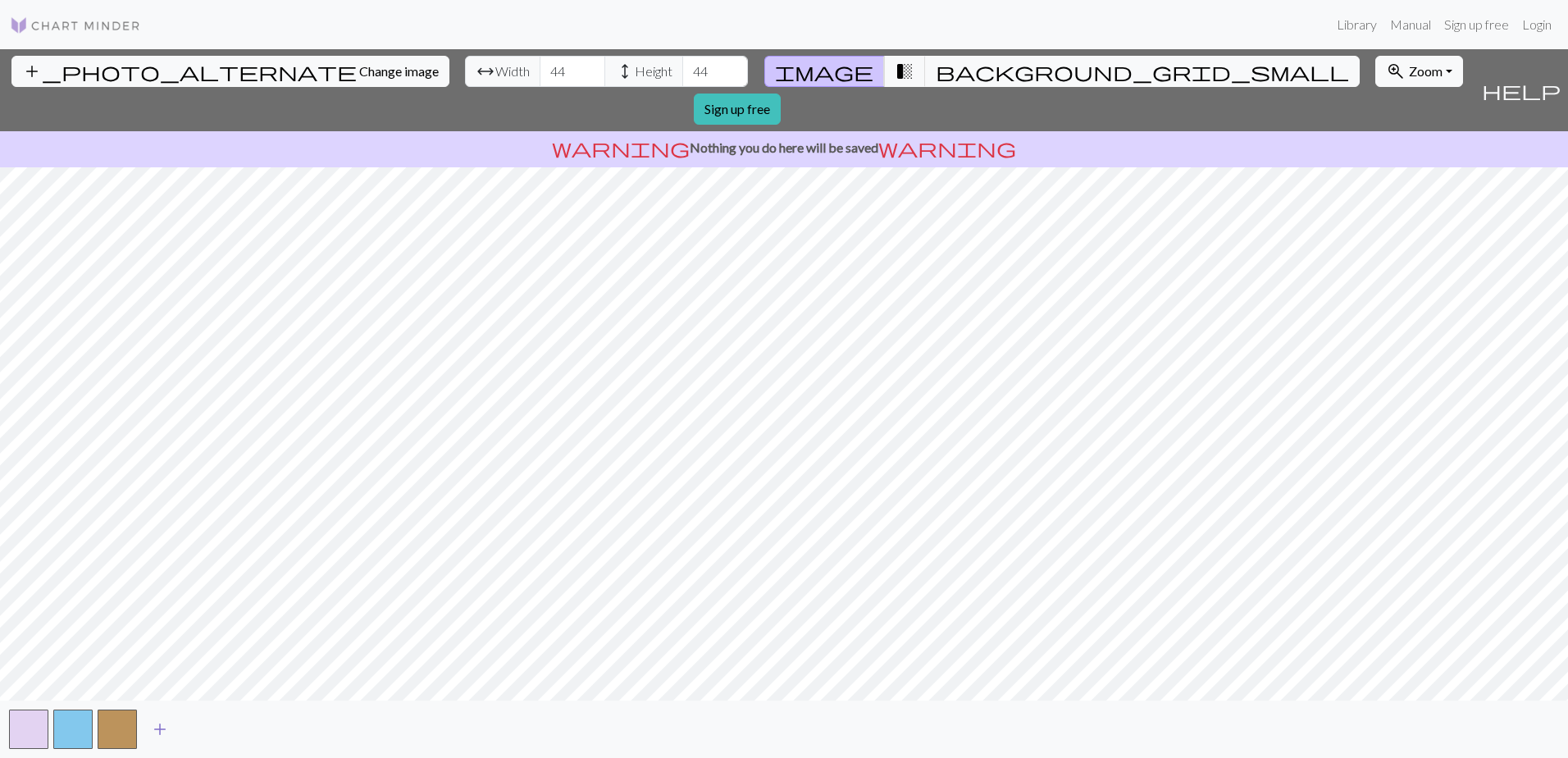
click at [161, 726] on span "add" at bounding box center [160, 728] width 20 height 23
click at [161, 726] on button "button" at bounding box center [162, 729] width 40 height 40
click at [200, 731] on span "add" at bounding box center [205, 728] width 20 height 23
click at [251, 731] on span "add" at bounding box center [248, 728] width 20 height 23
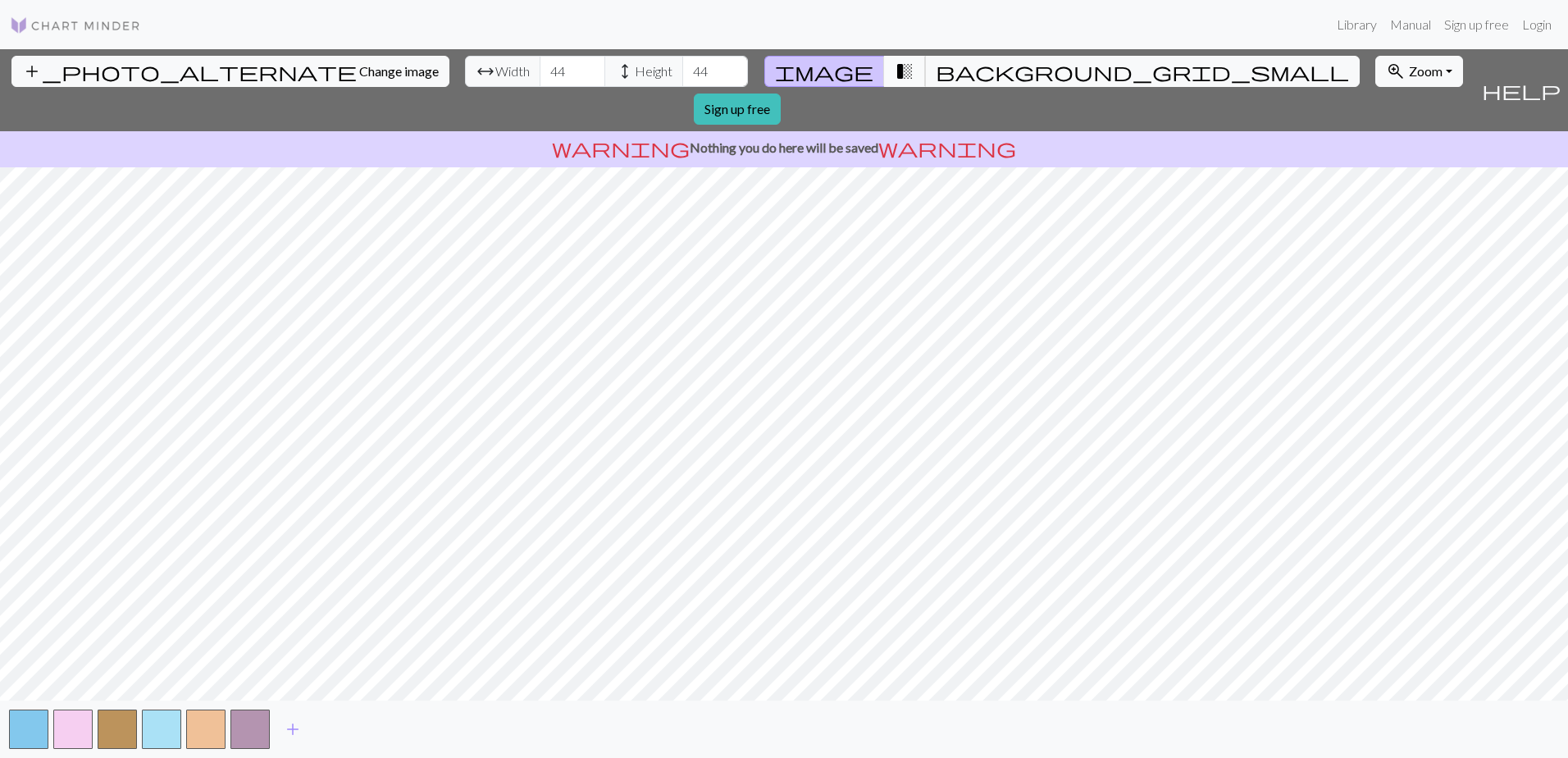
click at [895, 76] on span "transition_fade" at bounding box center [905, 71] width 20 height 23
click at [302, 728] on span "add" at bounding box center [293, 728] width 20 height 23
click at [344, 729] on span "add" at bounding box center [337, 728] width 20 height 23
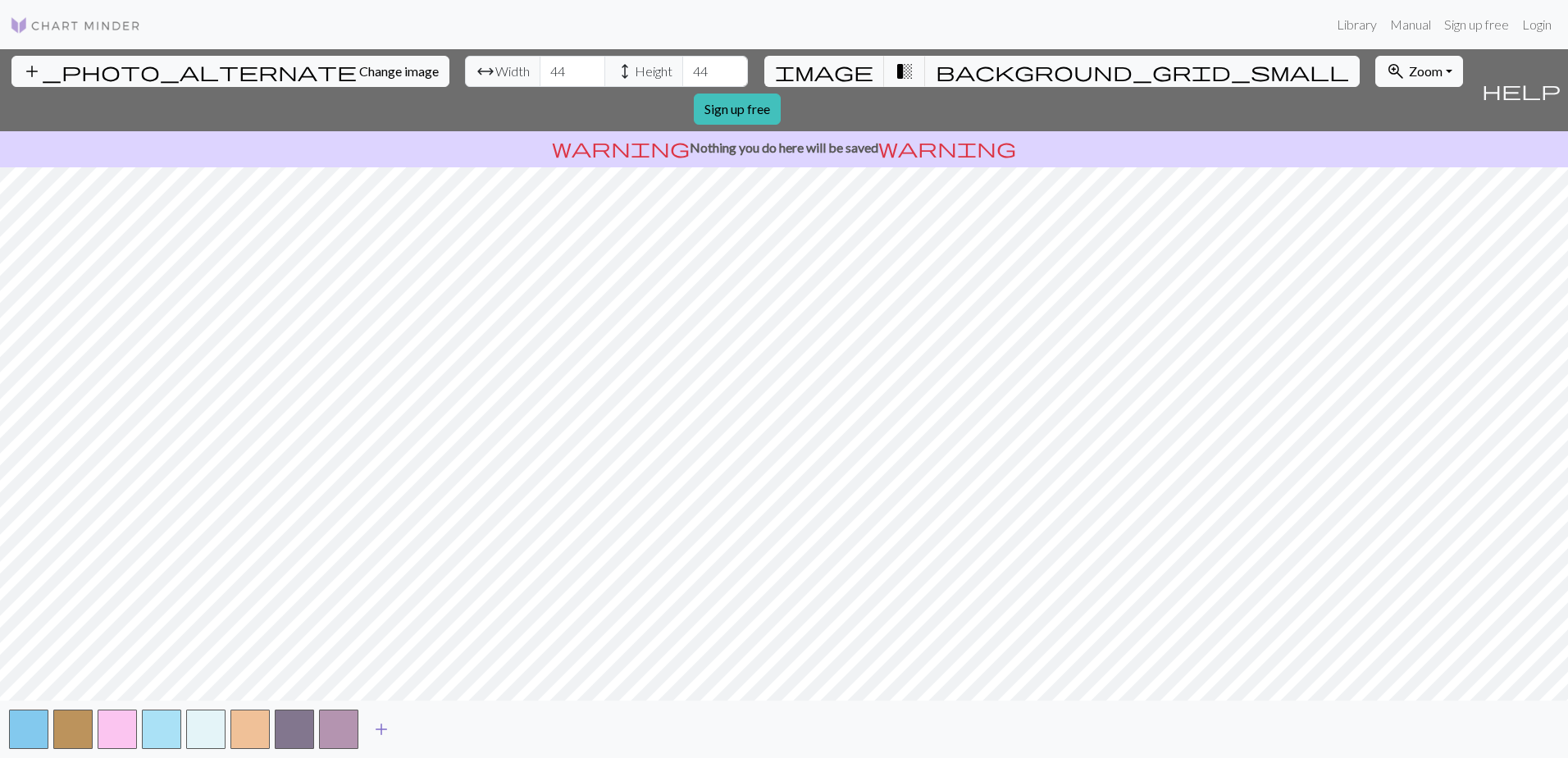
click at [383, 726] on span "add" at bounding box center [382, 728] width 20 height 23
click at [433, 728] on span "add" at bounding box center [426, 728] width 20 height 23
click at [474, 726] on span "add" at bounding box center [470, 728] width 20 height 23
drag, startPoint x: 475, startPoint y: 73, endPoint x: 444, endPoint y: 80, distance: 31.8
click at [465, 79] on div "arrow_range Width 44 height Height 44" at bounding box center [606, 71] width 283 height 31
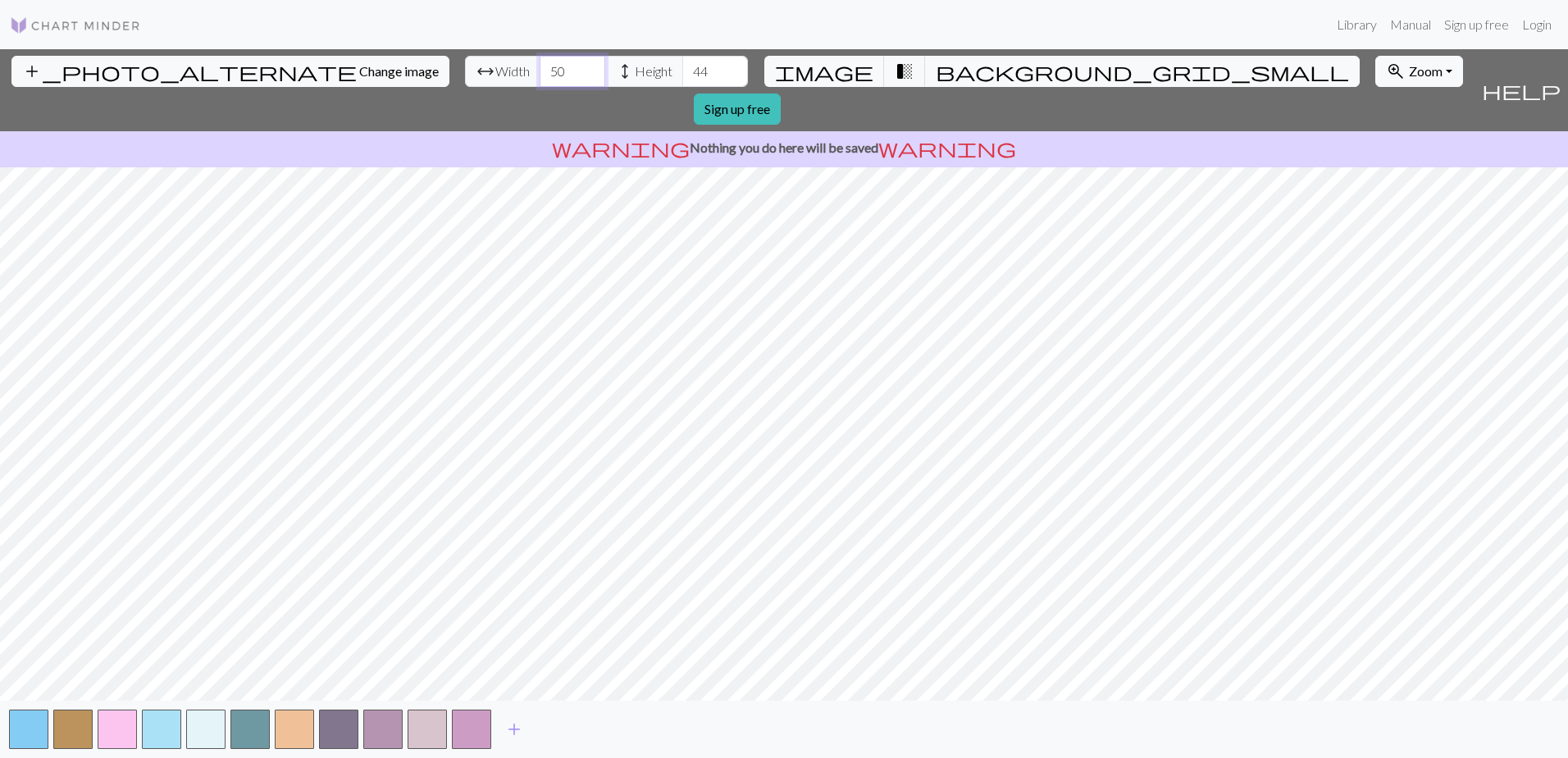
type input "50"
drag, startPoint x: 621, startPoint y: 66, endPoint x: 597, endPoint y: 78, distance: 26.8
click at [683, 77] on input "44" at bounding box center [715, 71] width 66 height 31
click at [74, 726] on button "button" at bounding box center [74, 729] width 40 height 40
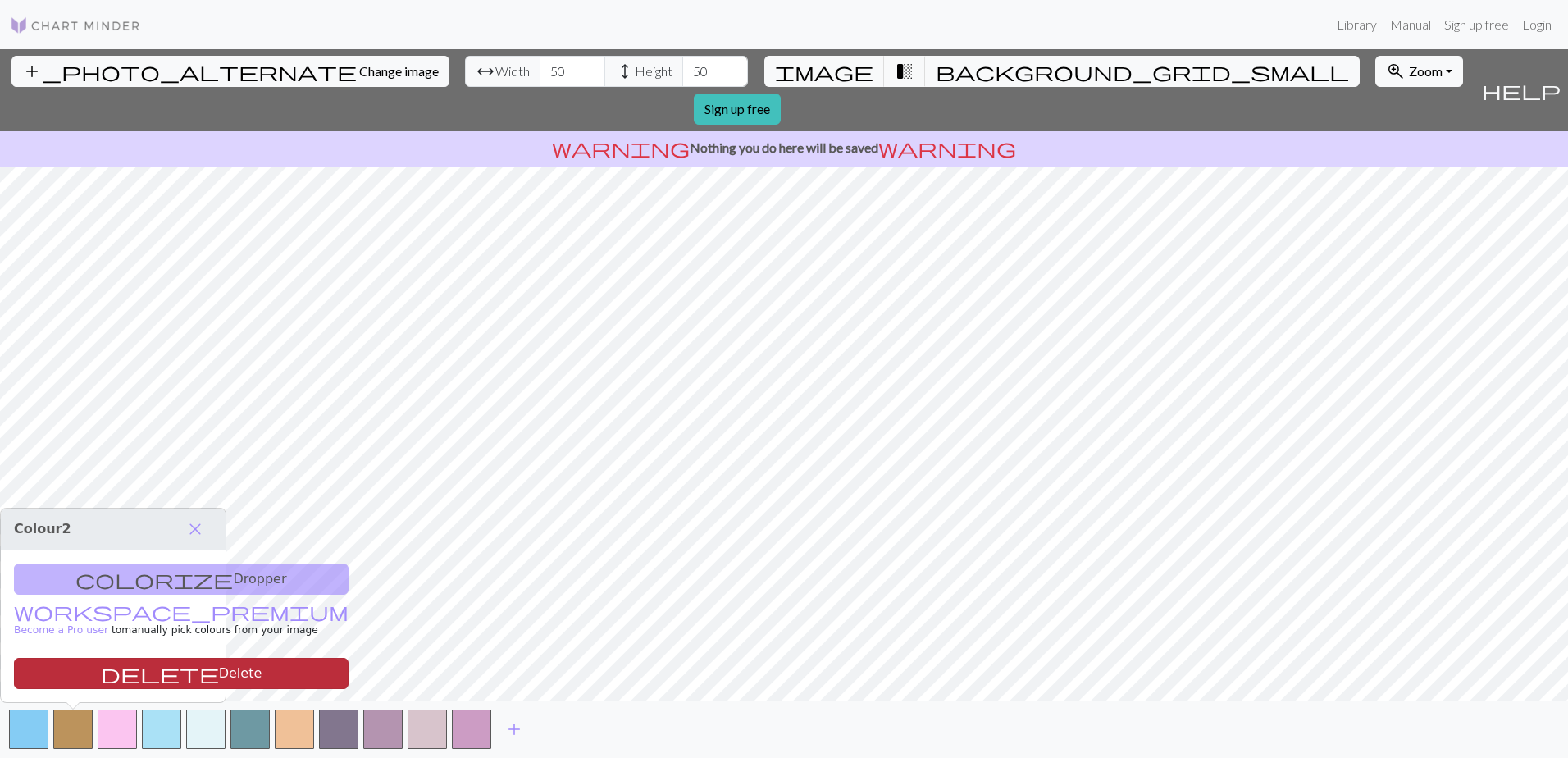
click at [73, 675] on button "delete Delete" at bounding box center [181, 673] width 335 height 31
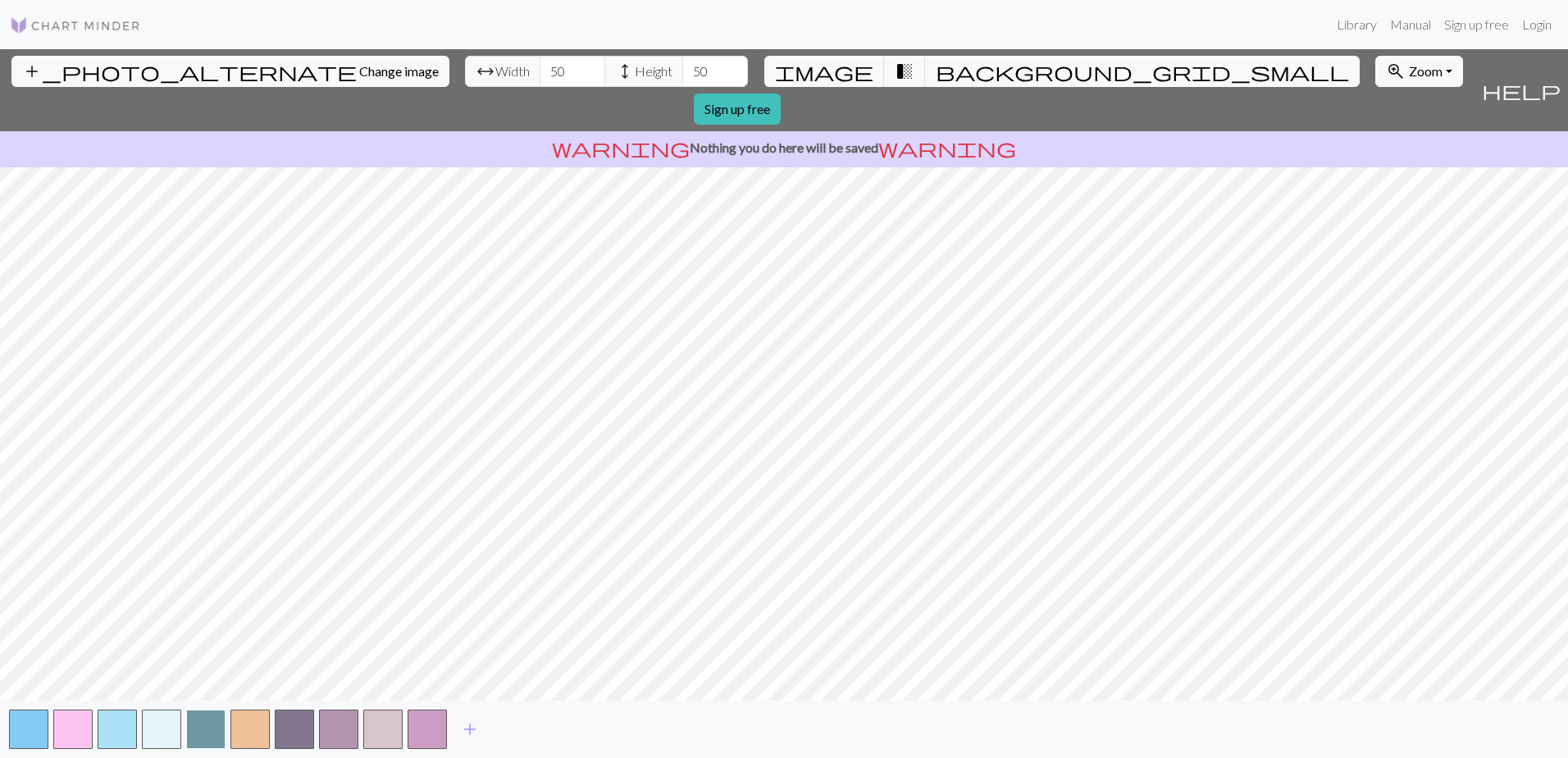
click at [203, 724] on button "button" at bounding box center [206, 729] width 40 height 40
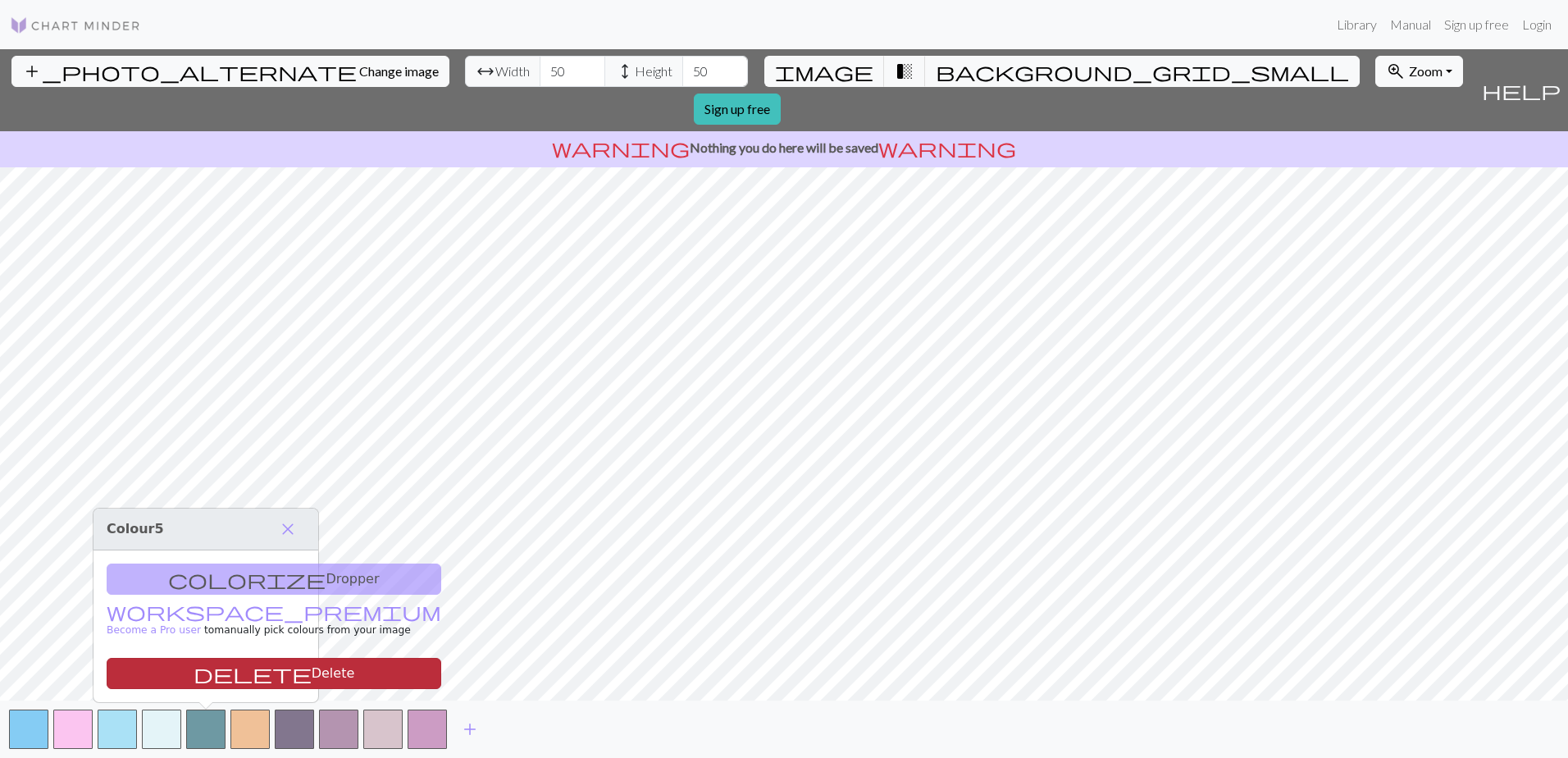
click at [166, 677] on button "delete Delete" at bounding box center [273, 673] width 335 height 31
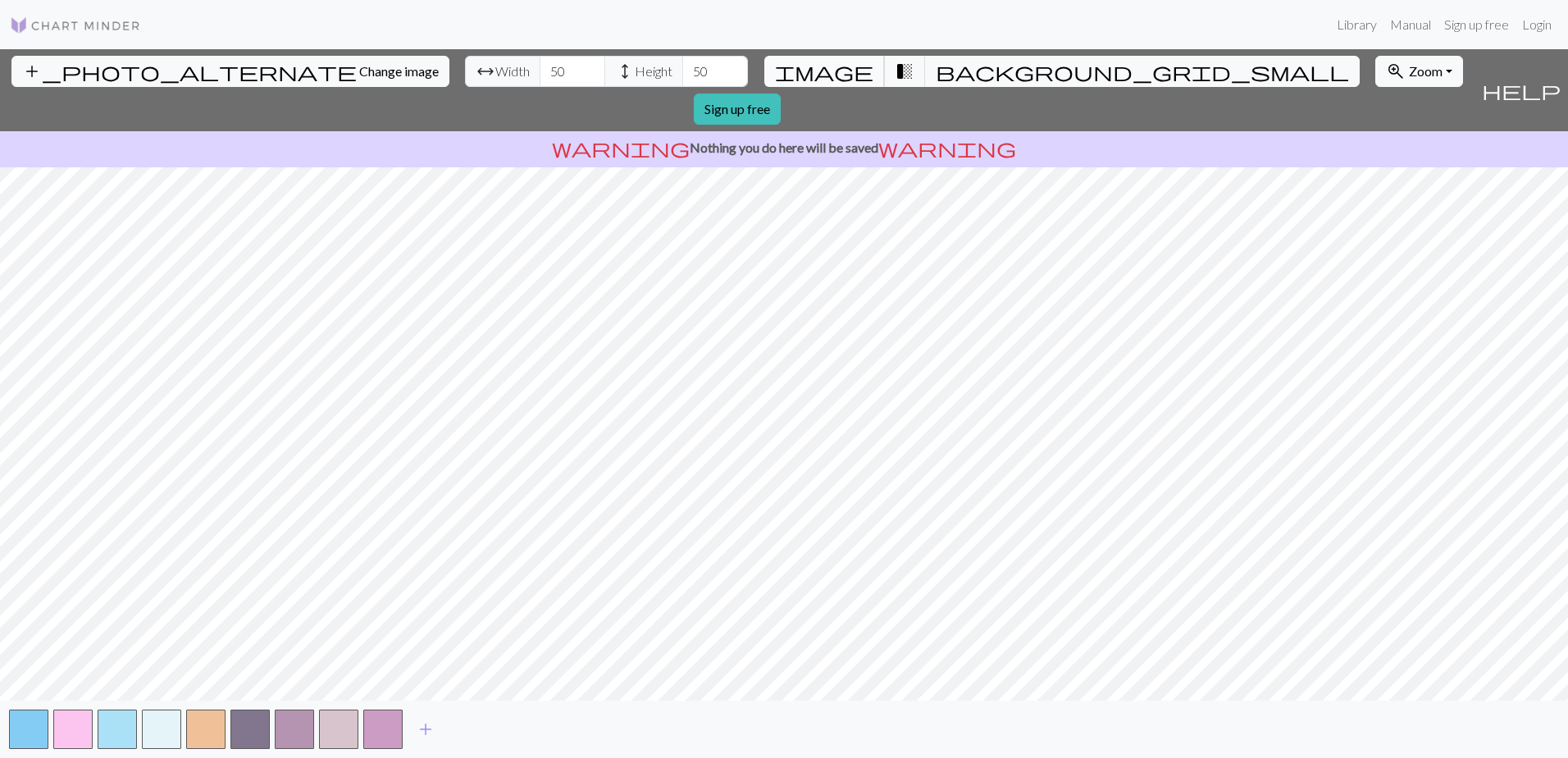
click at [833, 74] on span "image" at bounding box center [824, 71] width 98 height 23
click at [429, 730] on span "add" at bounding box center [426, 728] width 20 height 23
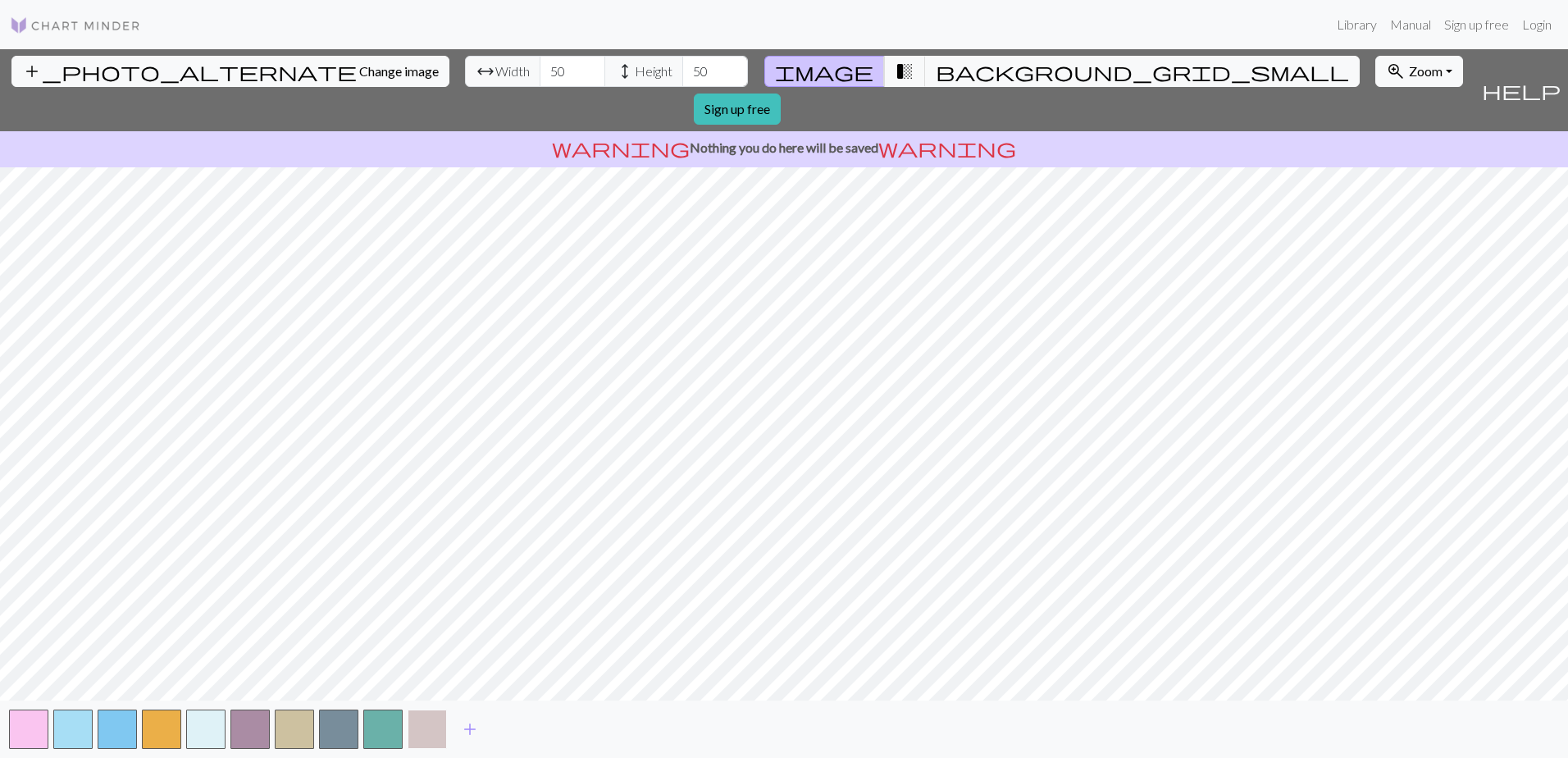
click at [424, 724] on button "button" at bounding box center [427, 729] width 40 height 40
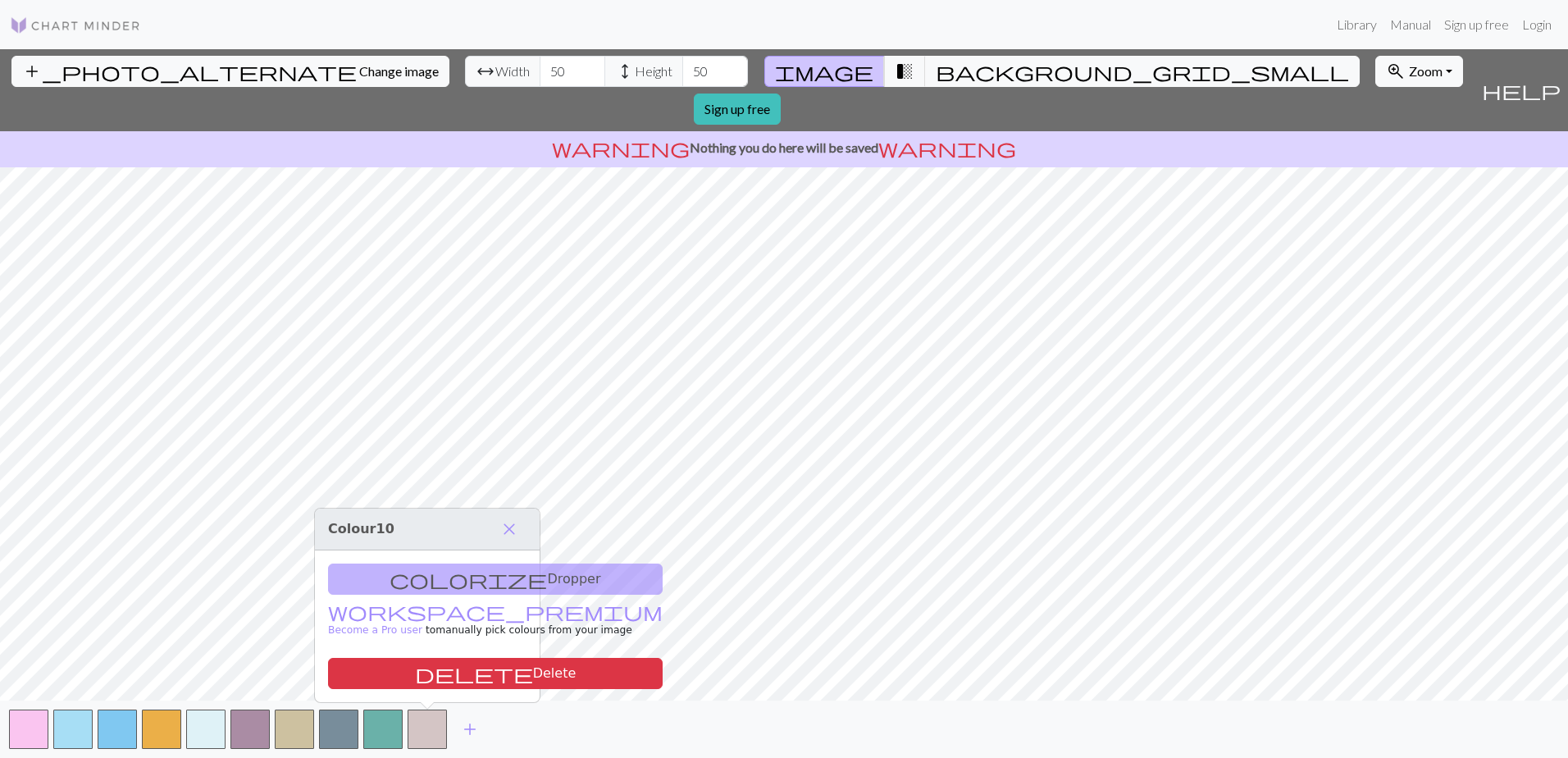
click at [408, 582] on div "colorize Dropper workspace_premium Become a Pro user to manually pick colours f…" at bounding box center [427, 626] width 225 height 152
click at [390, 573] on div "colorize Dropper workspace_premium Become a Pro user to manually pick colours f…" at bounding box center [427, 626] width 225 height 152
click at [387, 579] on div "colorize Dropper workspace_premium Become a Pro user to manually pick colours f…" at bounding box center [427, 626] width 225 height 152
click at [511, 531] on span "close" at bounding box center [510, 529] width 20 height 23
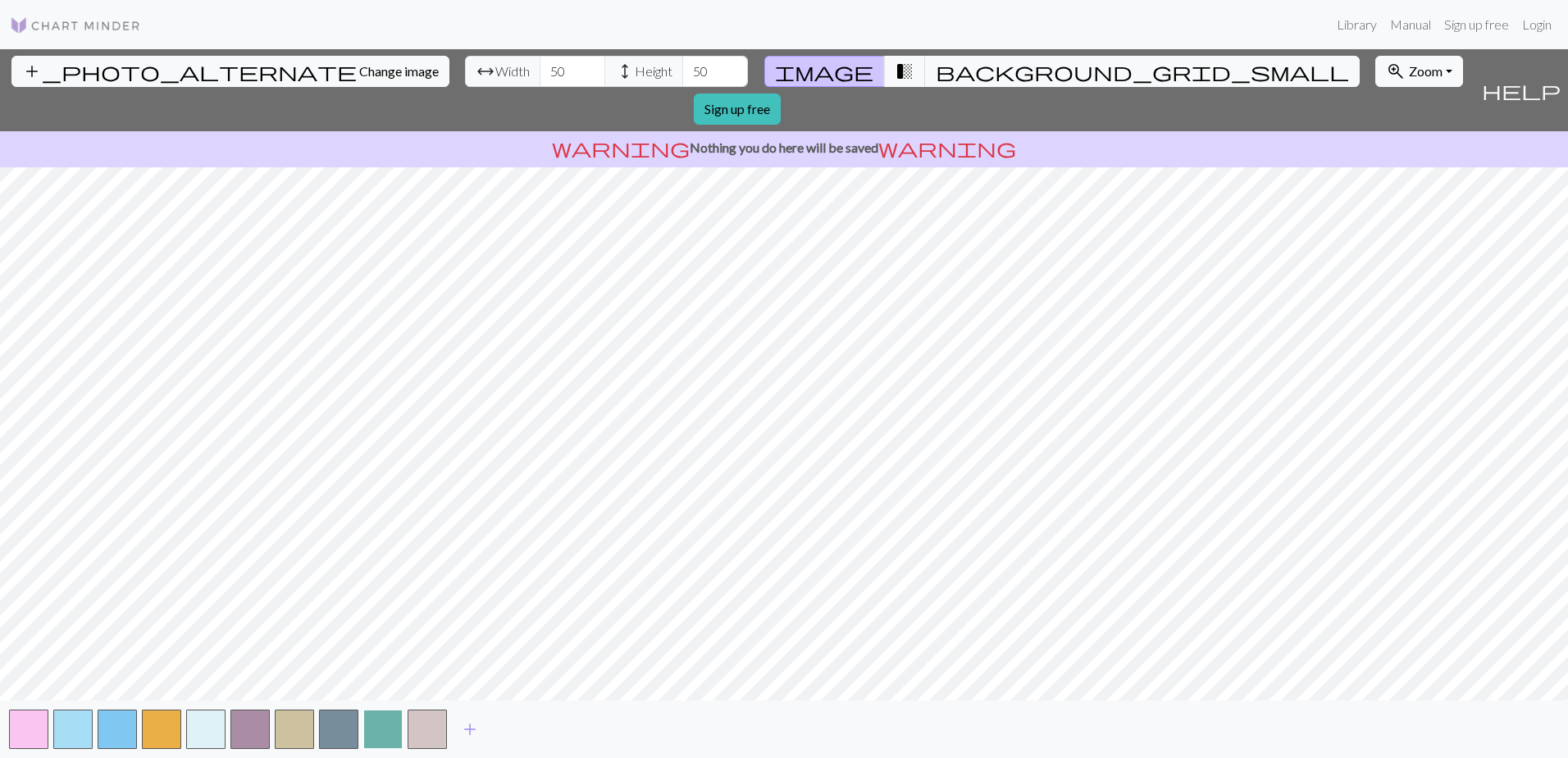
click at [387, 724] on button "button" at bounding box center [384, 729] width 40 height 40
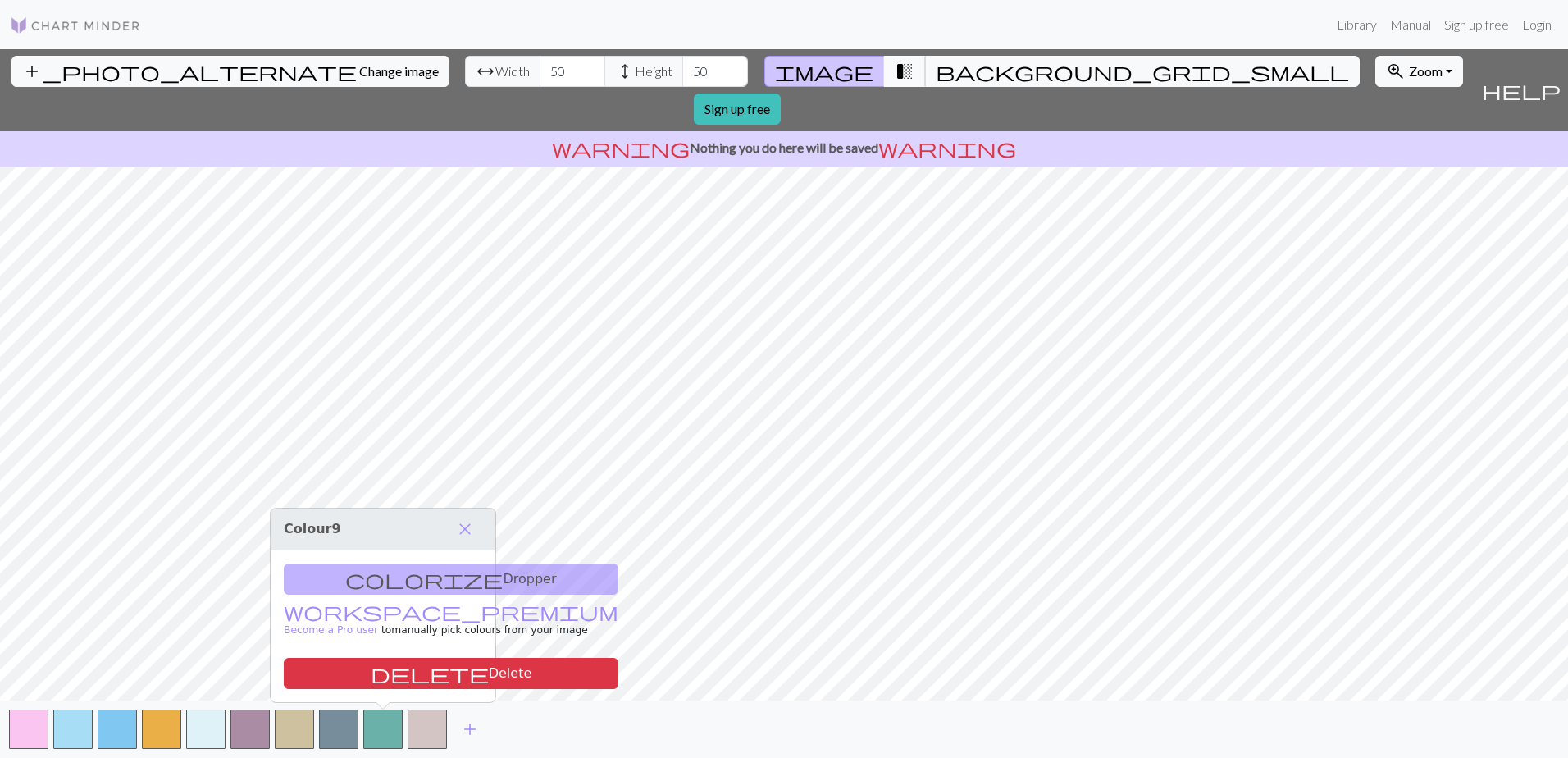
click at [895, 64] on span "transition_fade" at bounding box center [905, 71] width 20 height 23
click at [683, 64] on input "51" at bounding box center [715, 71] width 66 height 31
click at [683, 64] on input "52" at bounding box center [715, 71] width 66 height 31
click at [683, 64] on input "53" at bounding box center [715, 71] width 66 height 31
click at [683, 64] on input "54" at bounding box center [715, 71] width 66 height 31
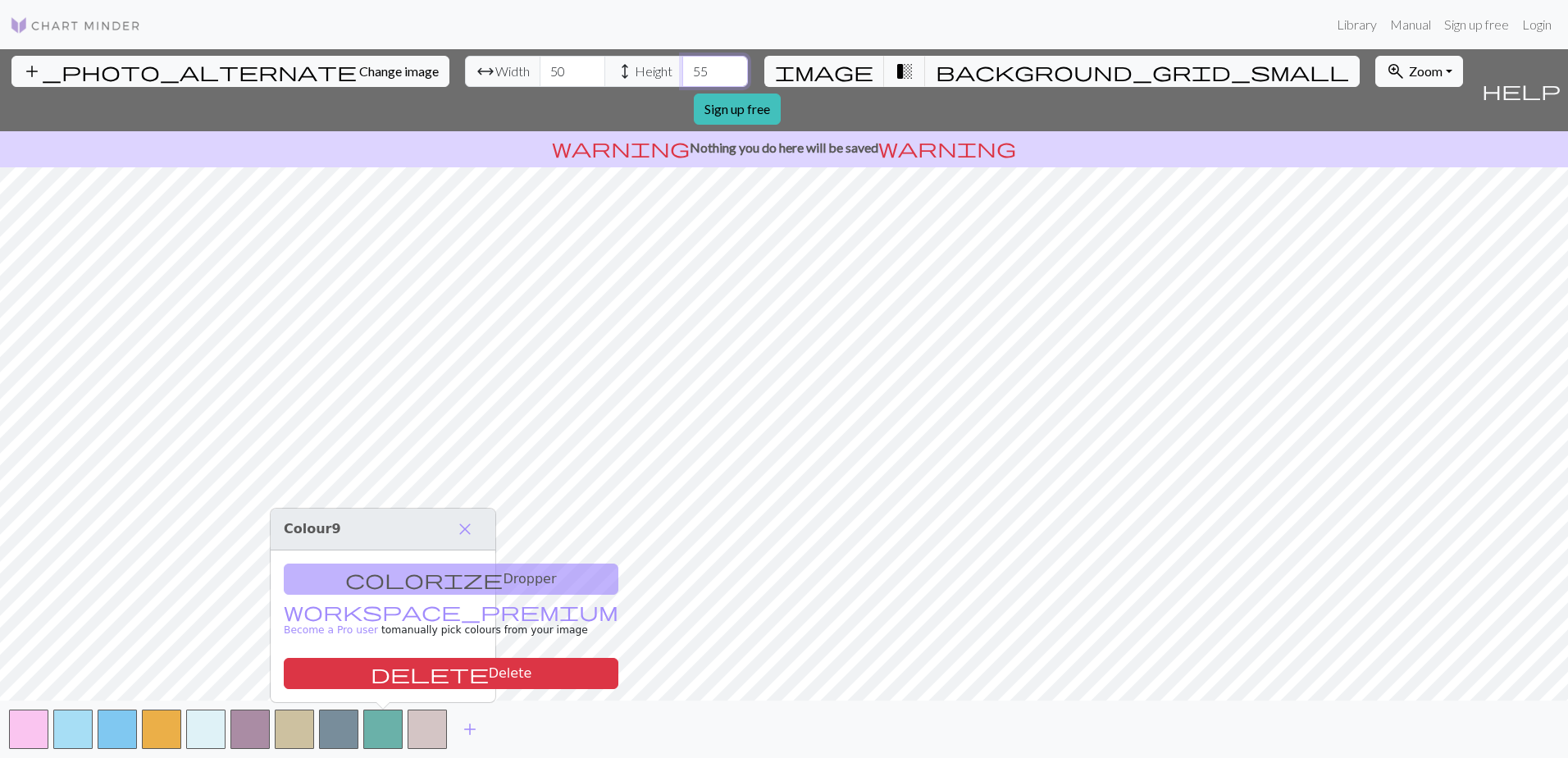
type input "55"
click at [683, 64] on input "55" at bounding box center [715, 71] width 66 height 31
click at [540, 67] on input "51" at bounding box center [572, 71] width 66 height 31
click at [540, 67] on input "52" at bounding box center [572, 71] width 66 height 31
click at [540, 67] on input "53" at bounding box center [572, 71] width 66 height 31
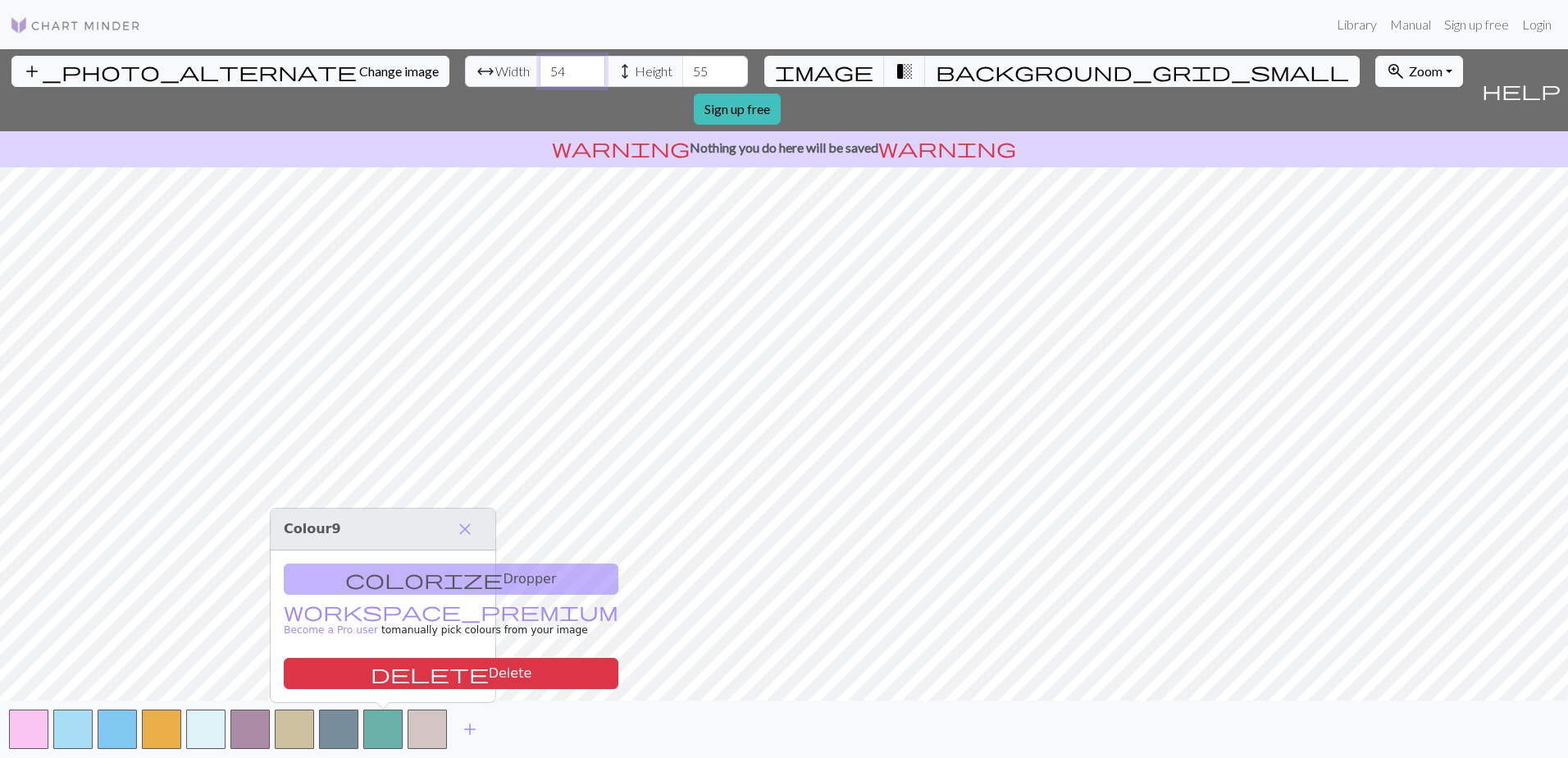
click at [540, 67] on input "54" at bounding box center [572, 71] width 66 height 31
click at [540, 67] on input "55" at bounding box center [572, 71] width 66 height 31
click at [849, 73] on span "image" at bounding box center [824, 71] width 98 height 23
drag, startPoint x: 478, startPoint y: 69, endPoint x: 445, endPoint y: 79, distance: 34.5
click at [465, 77] on div "arrow_range Width 55 height Height 55" at bounding box center [606, 71] width 283 height 31
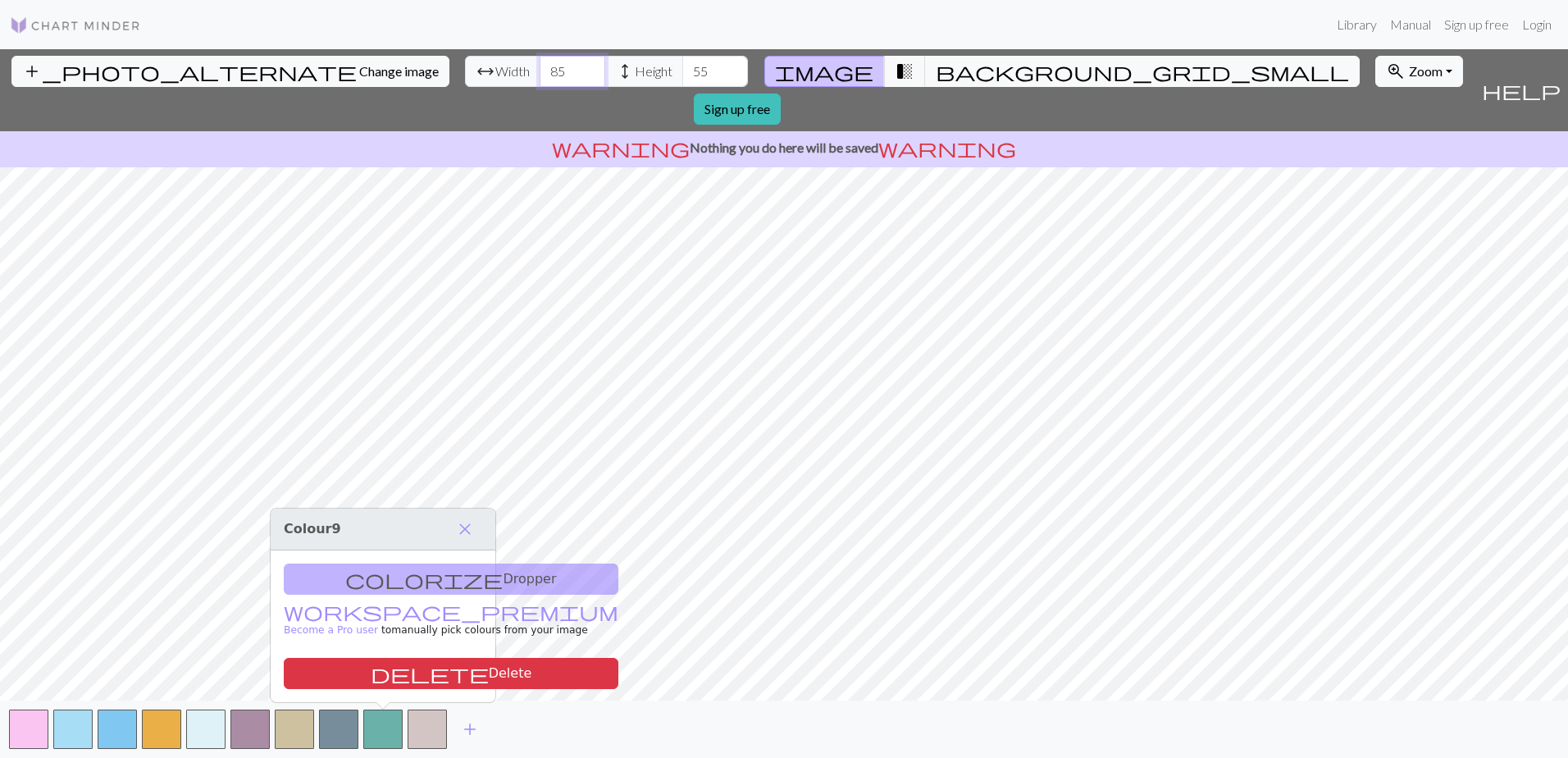
type input "85"
click at [683, 68] on input "55" at bounding box center [715, 71] width 66 height 31
drag, startPoint x: 610, startPoint y: 71, endPoint x: 602, endPoint y: 76, distance: 9.4
click at [683, 76] on input "55" at bounding box center [715, 71] width 66 height 31
type input "85"
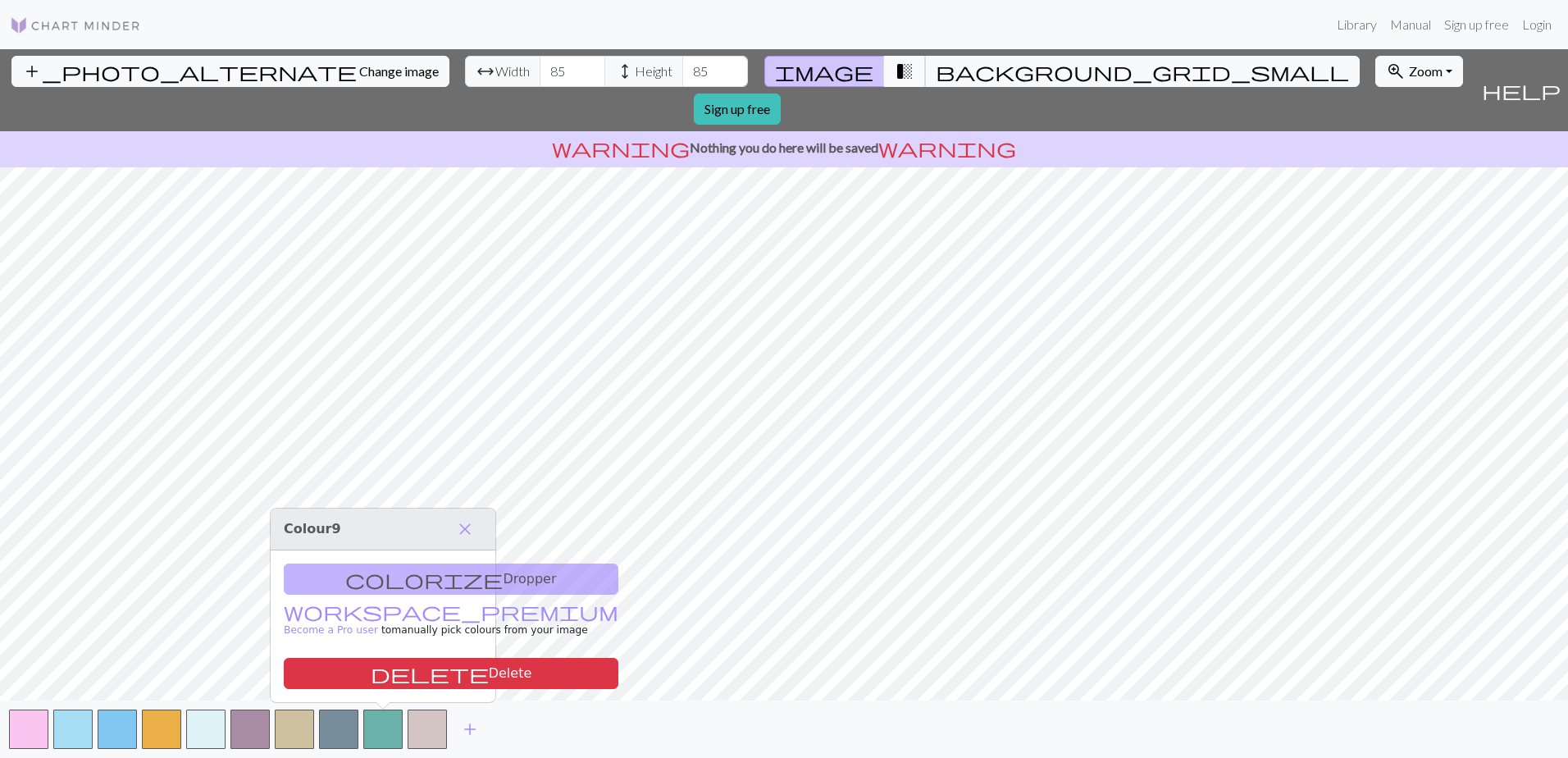
click at [895, 69] on span "transition_fade" at bounding box center [905, 71] width 20 height 23
click at [289, 740] on button "button" at bounding box center [295, 729] width 40 height 40
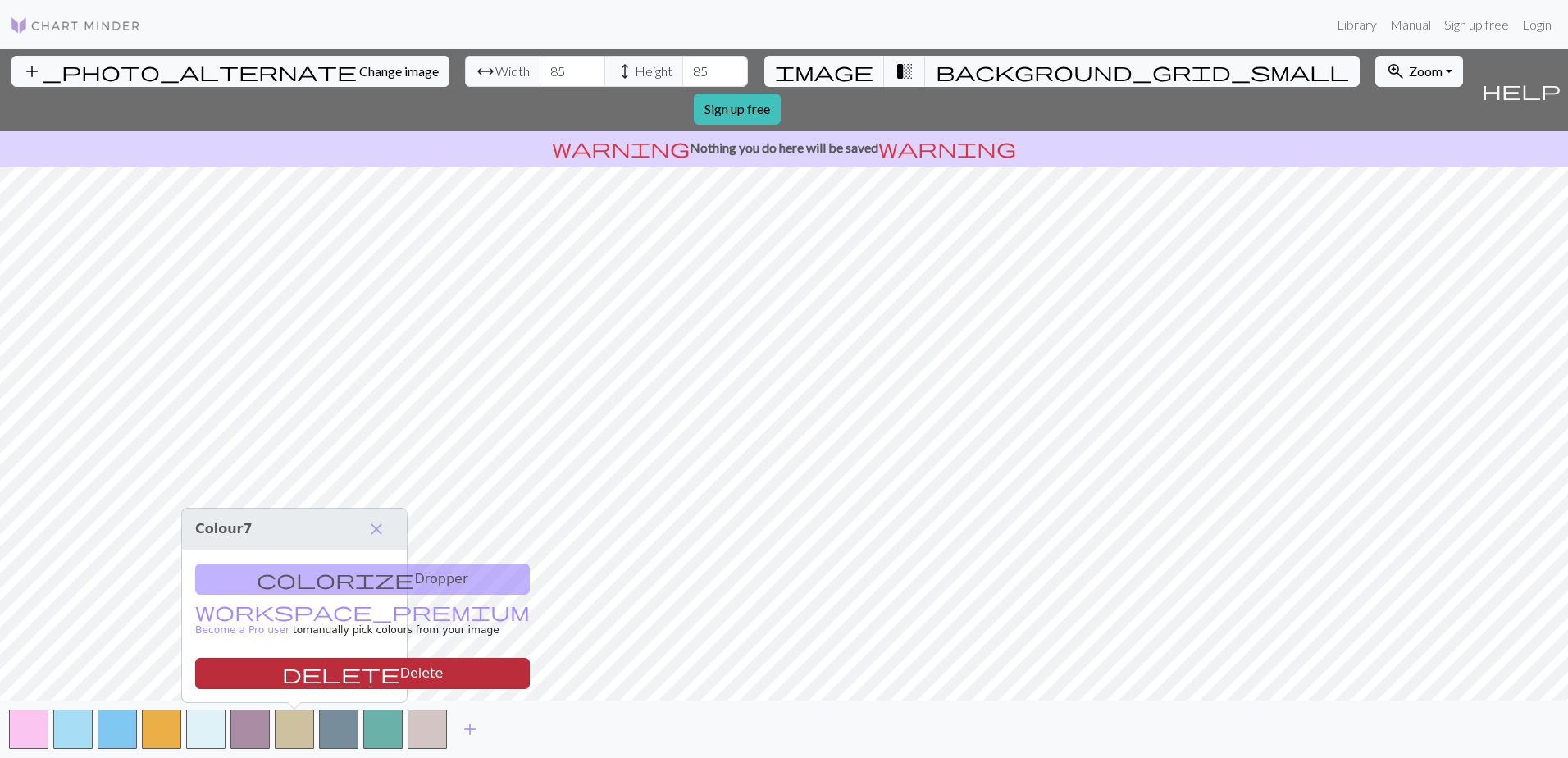
click at [309, 670] on button "delete Delete" at bounding box center [362, 673] width 335 height 31
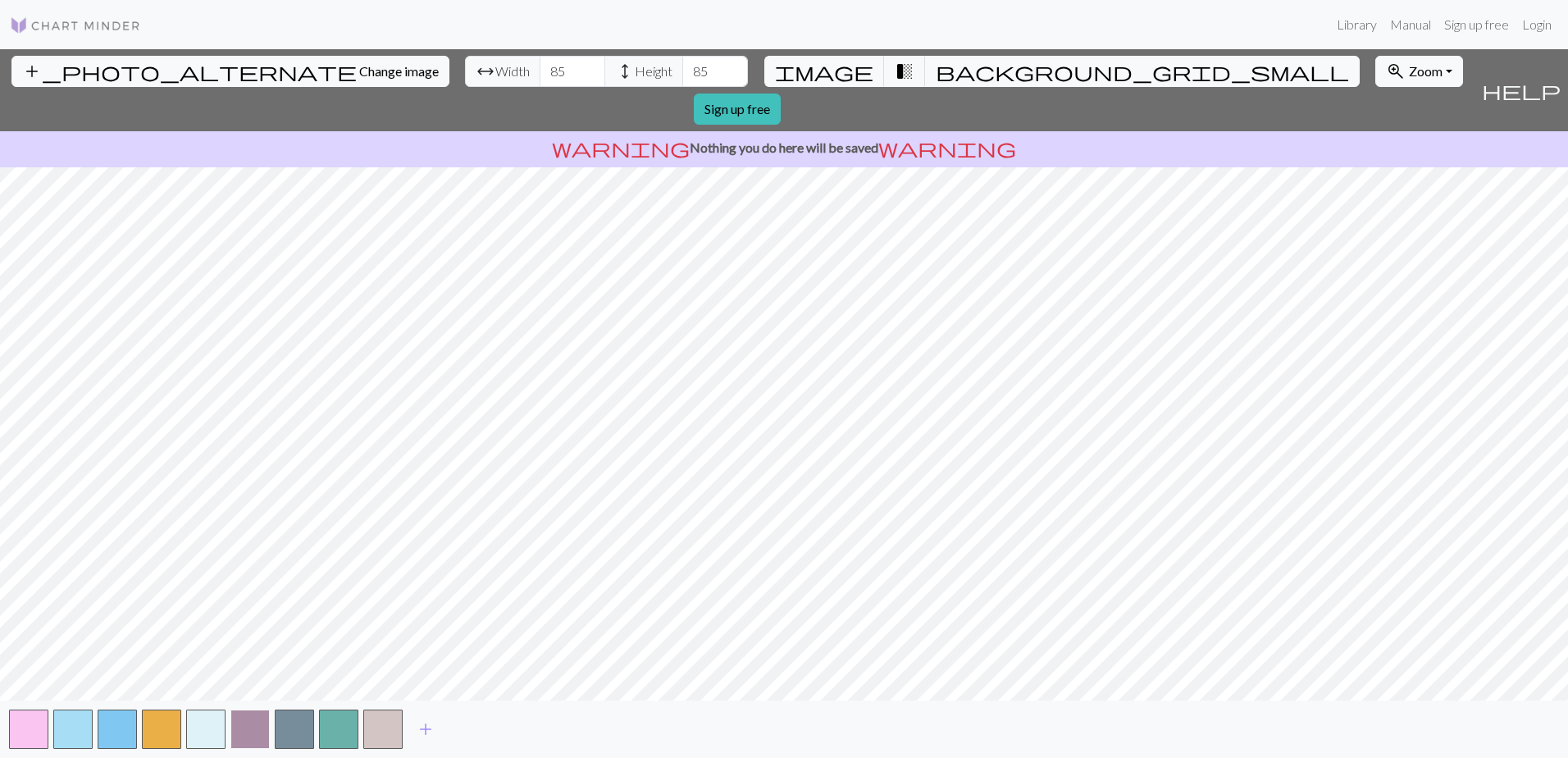
click at [239, 724] on button "button" at bounding box center [250, 729] width 40 height 40
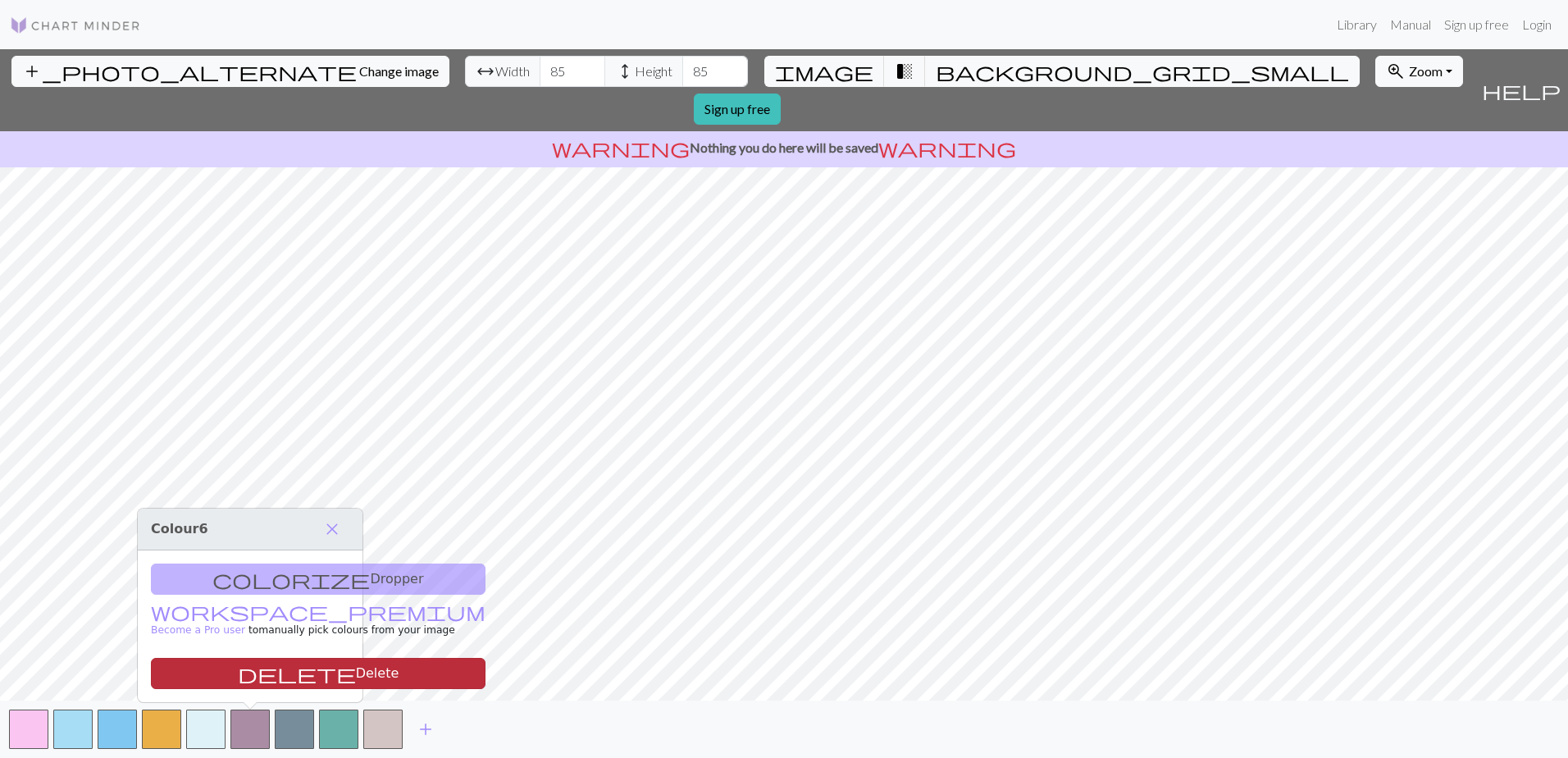
click at [302, 665] on button "delete Delete" at bounding box center [318, 673] width 335 height 31
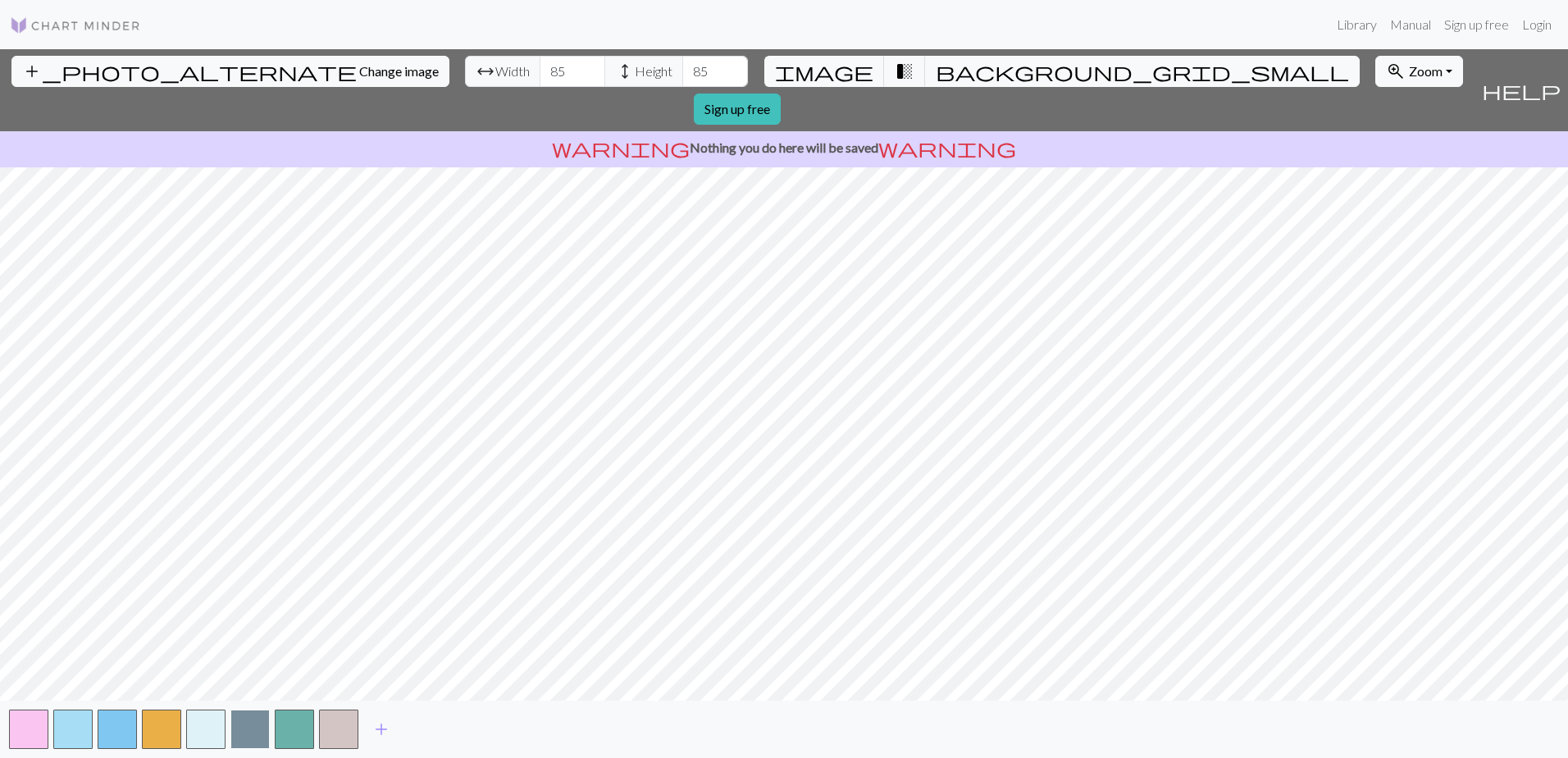
click at [256, 726] on button "button" at bounding box center [250, 729] width 40 height 40
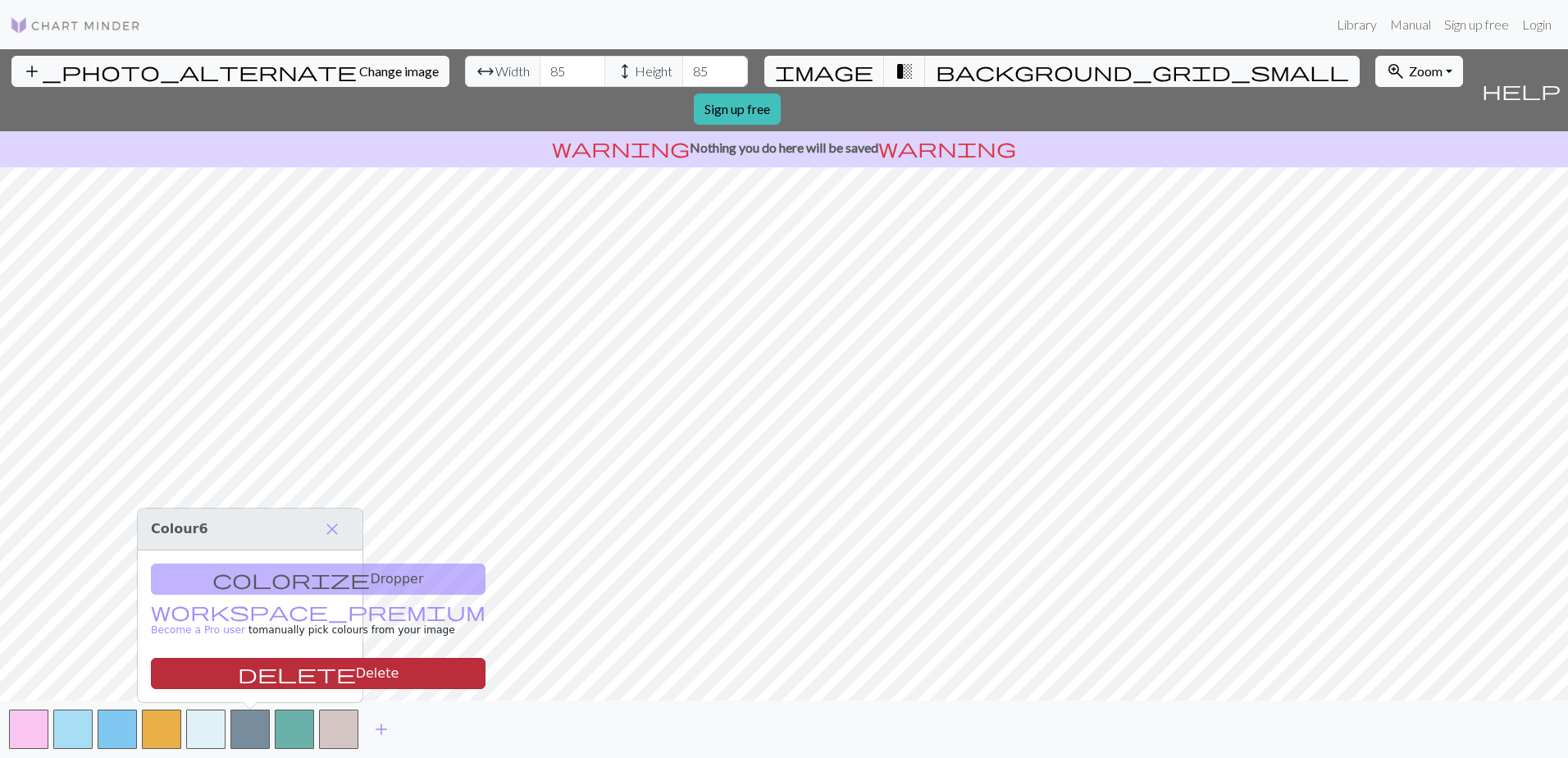
click at [245, 672] on button "delete Delete" at bounding box center [318, 673] width 335 height 31
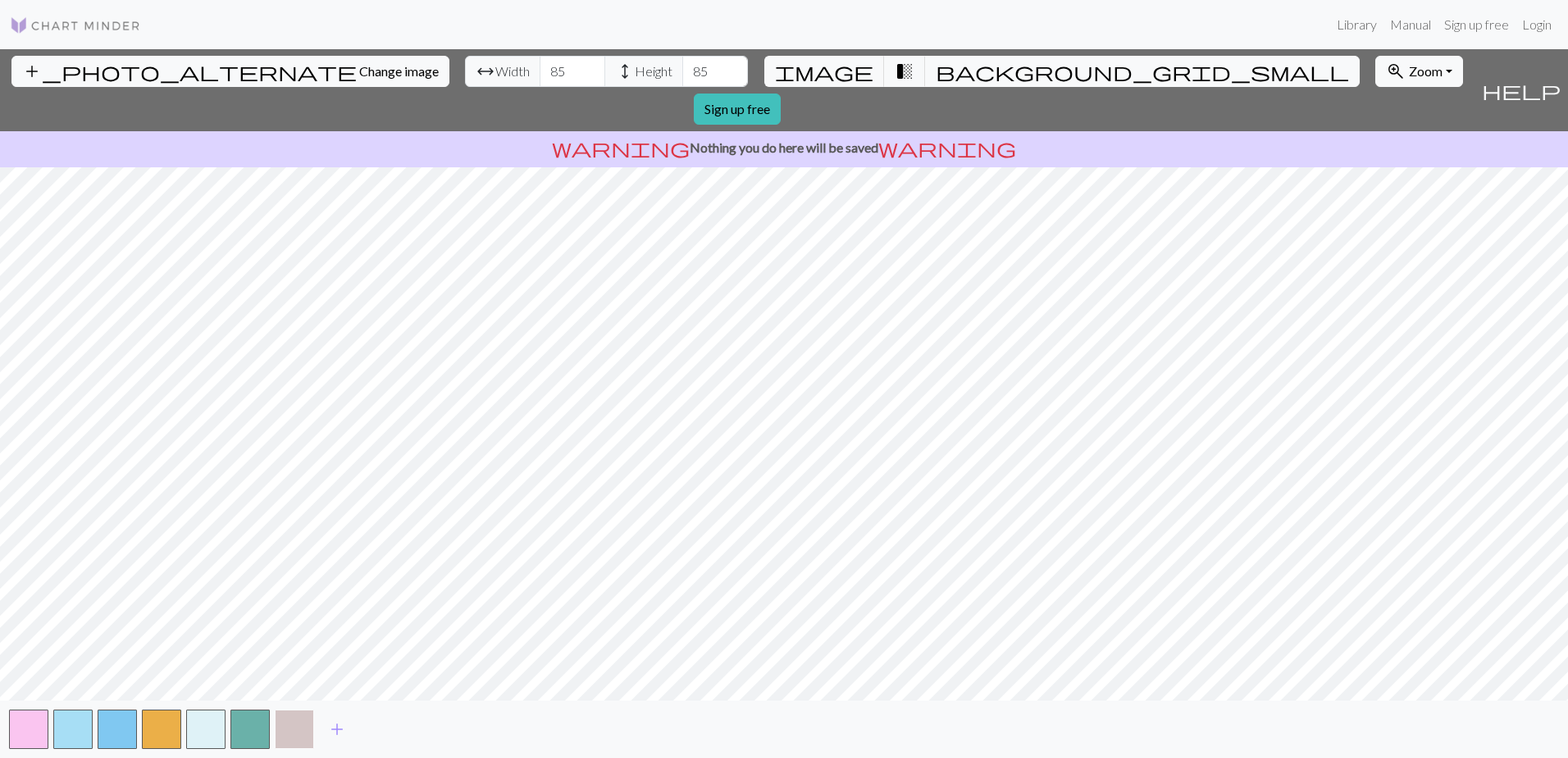
click at [284, 723] on button "button" at bounding box center [295, 729] width 40 height 40
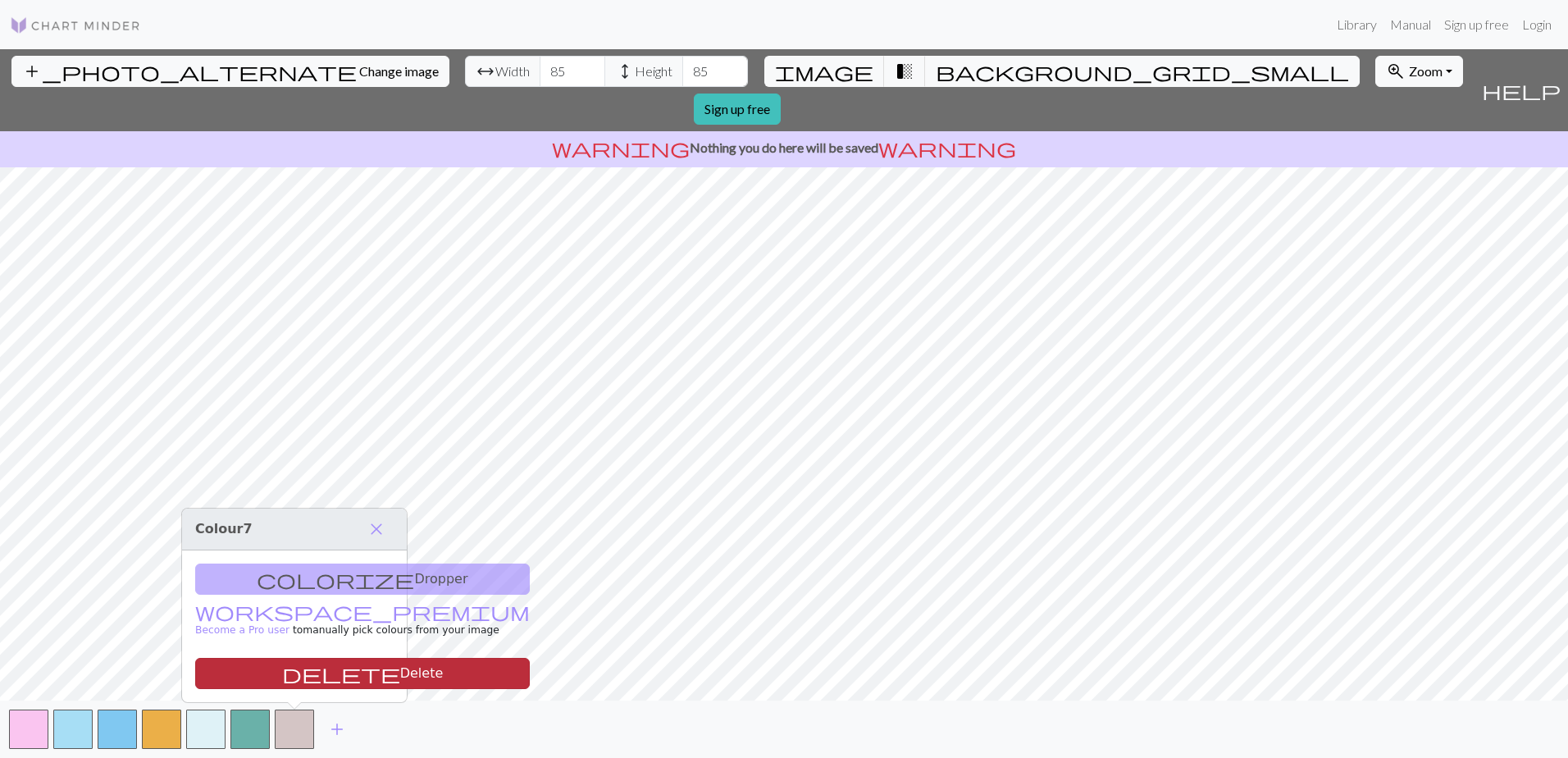
click at [294, 673] on button "delete Delete" at bounding box center [362, 673] width 335 height 31
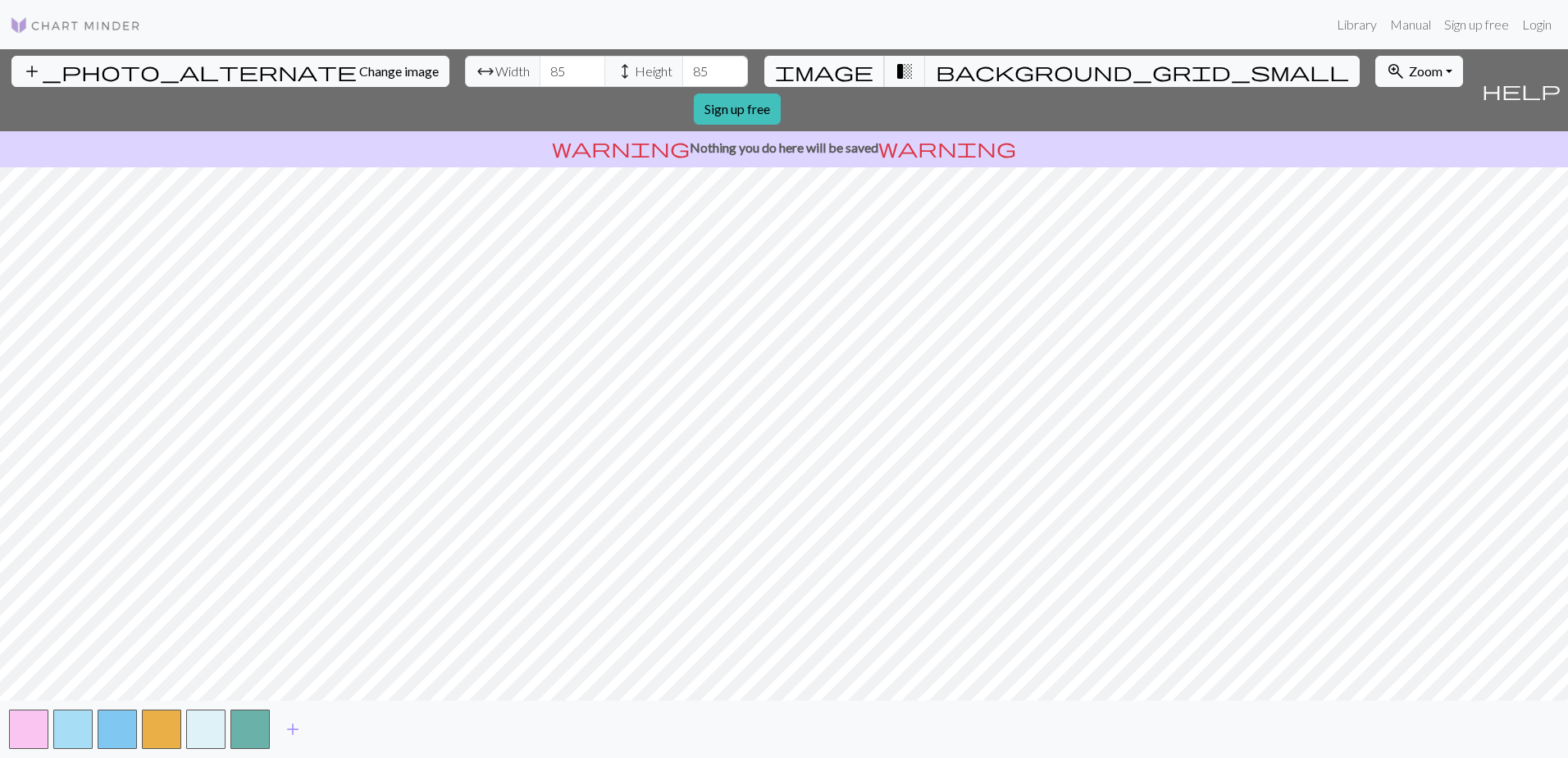
click at [836, 71] on span "image" at bounding box center [824, 71] width 98 height 23
click at [936, 71] on span "background_grid_small" at bounding box center [1143, 71] width 413 height 23
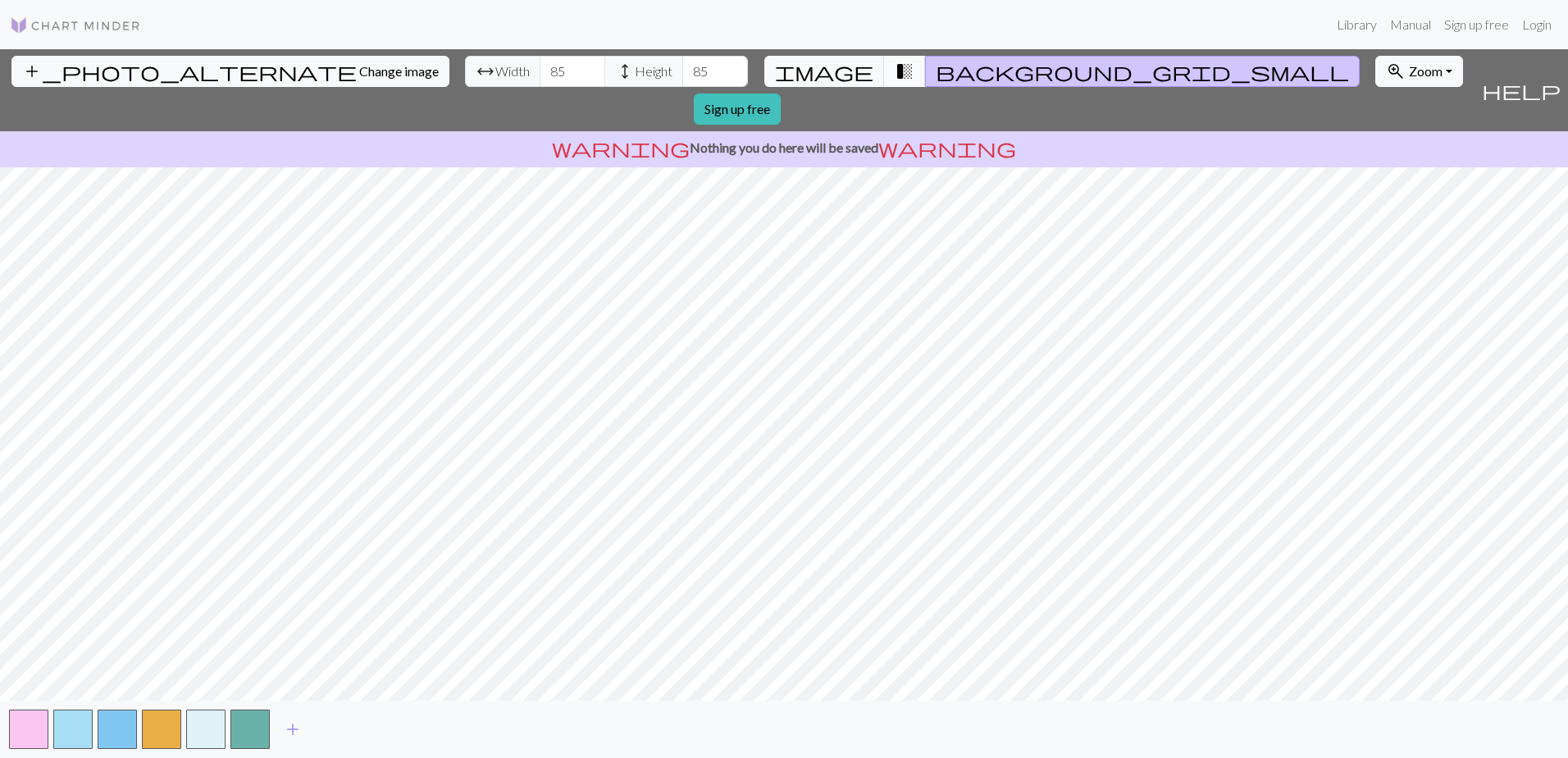
click at [895, 73] on span "transition_fade" at bounding box center [905, 71] width 20 height 23
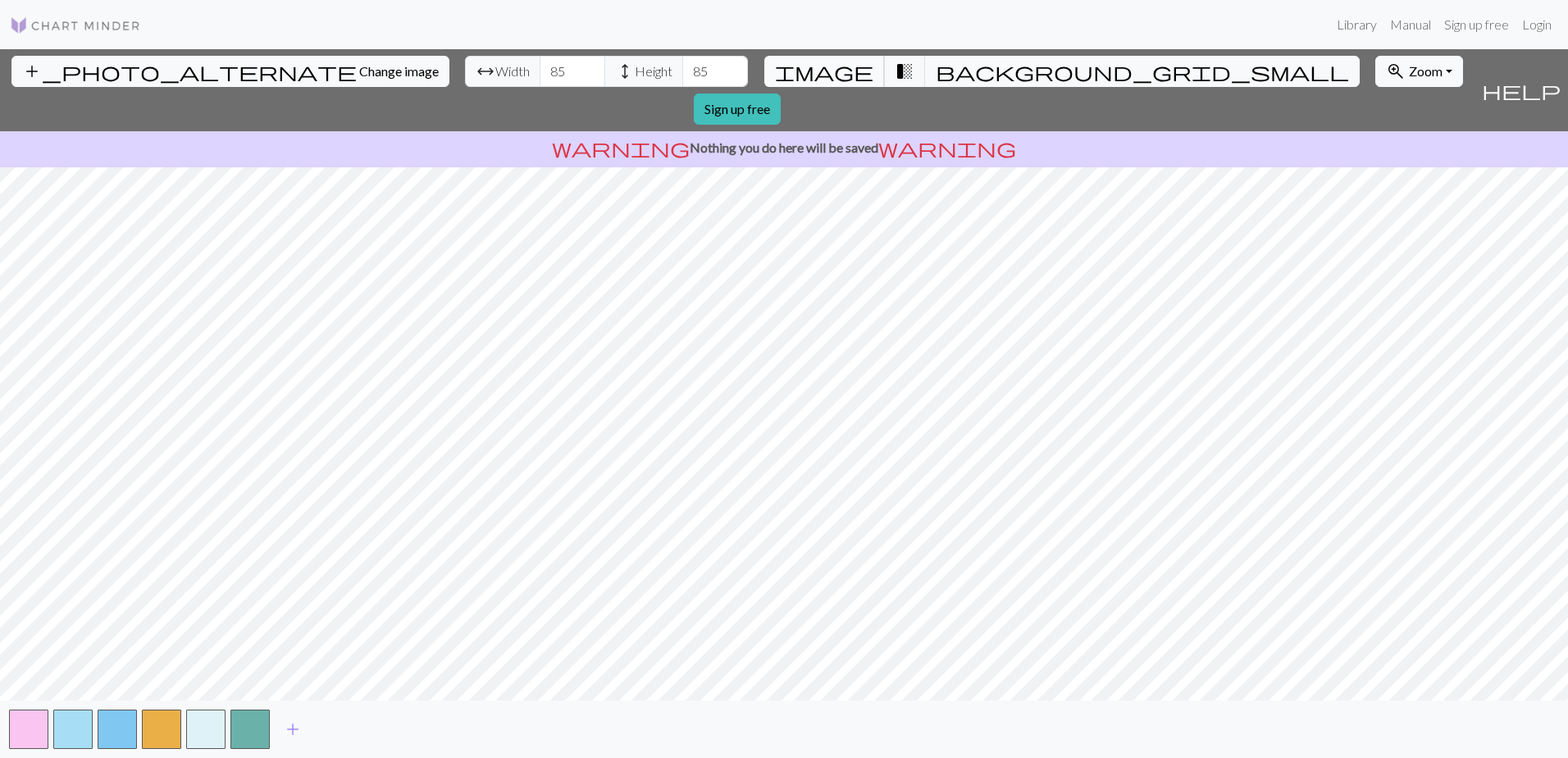
click at [840, 80] on span "image" at bounding box center [824, 71] width 98 height 23
click at [895, 77] on span "transition_fade" at bounding box center [905, 71] width 20 height 23
click at [837, 73] on span "image" at bounding box center [824, 71] width 98 height 23
